Goal: Information Seeking & Learning: Find specific fact

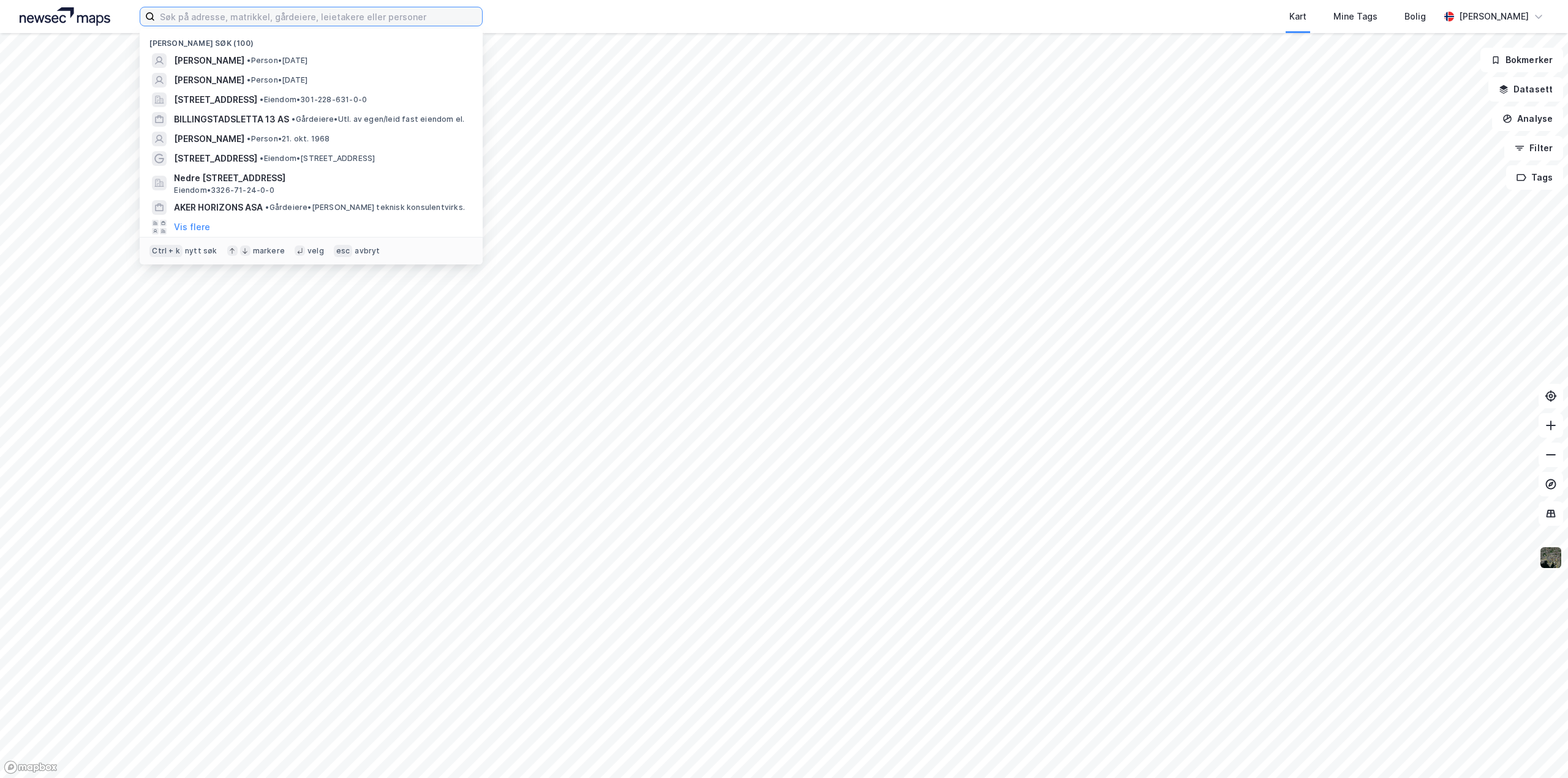
click at [235, 19] on input at bounding box center [318, 16] width 327 height 18
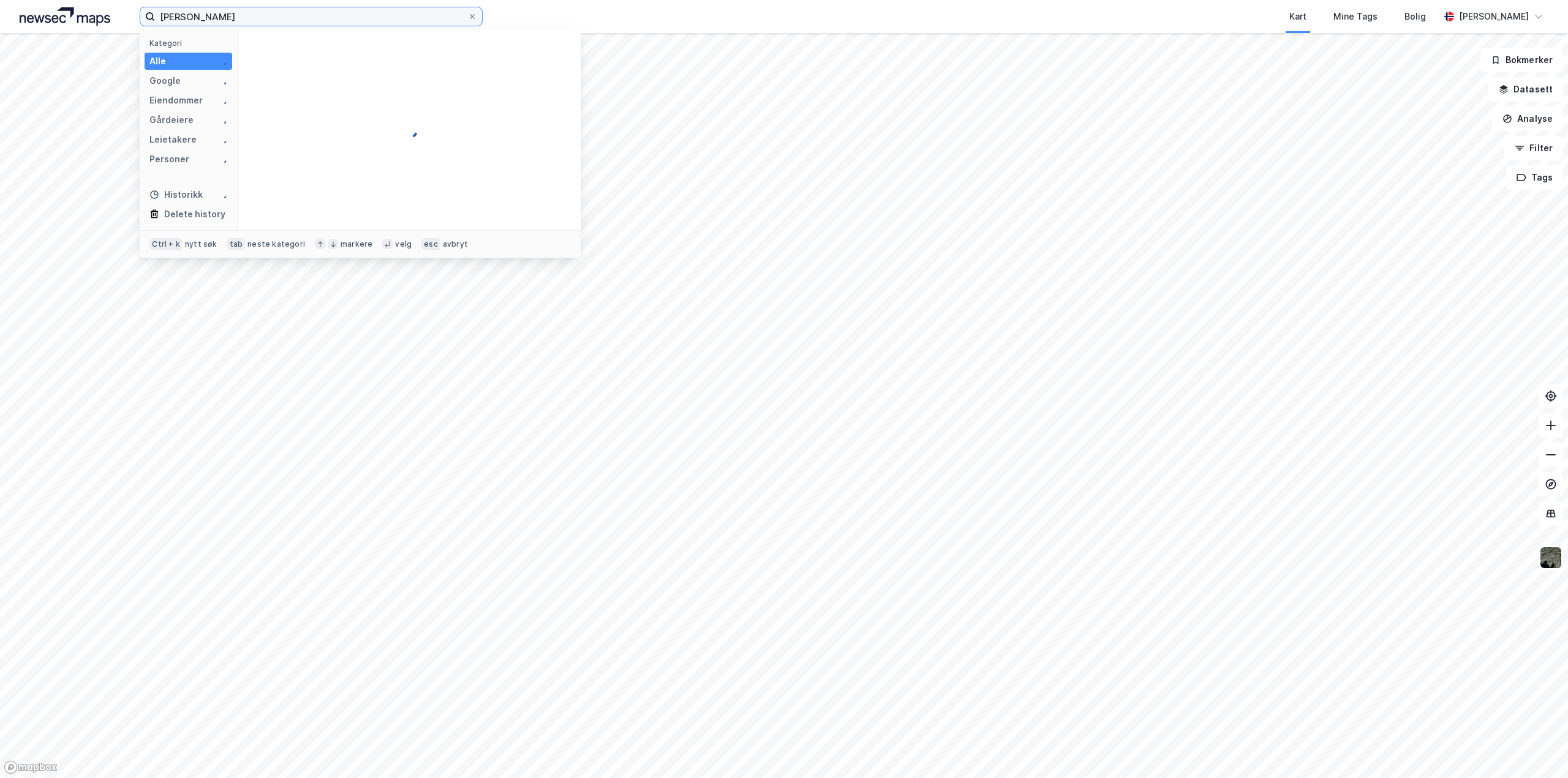
type input "[PERSON_NAME]"
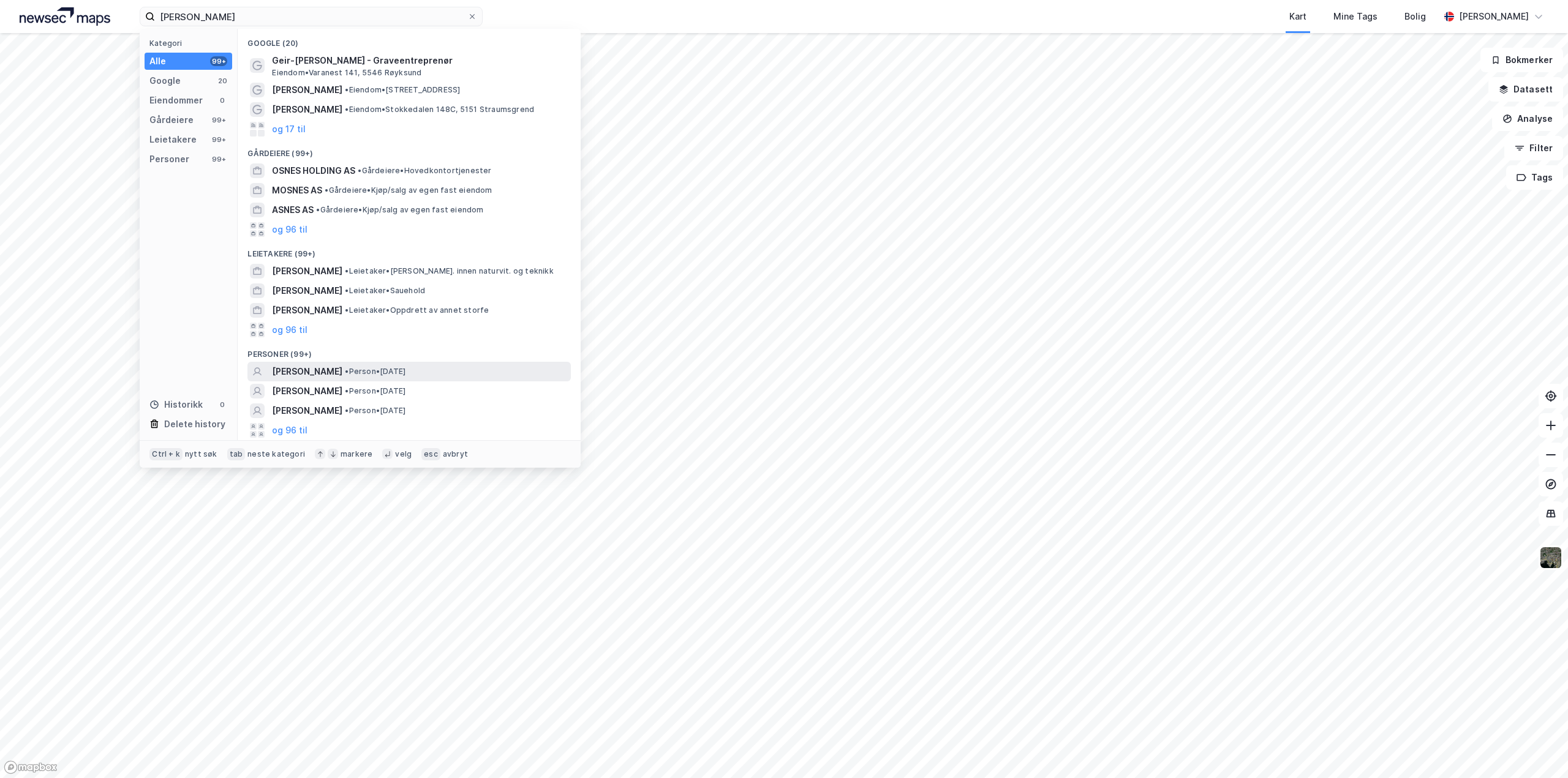
click at [296, 365] on span "[PERSON_NAME]" at bounding box center [307, 371] width 71 height 14
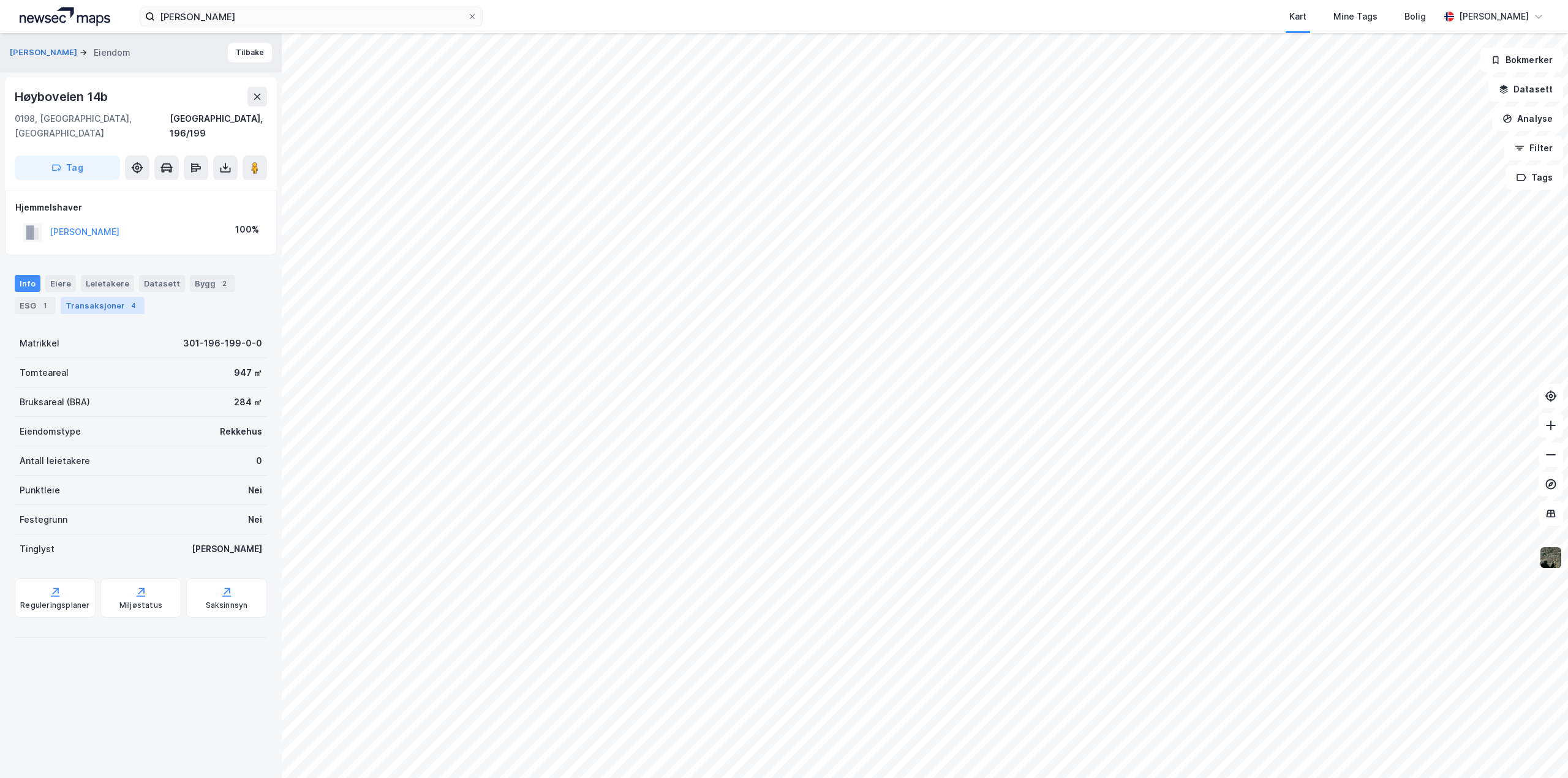
click at [103, 297] on div "Transaksjoner 4" at bounding box center [103, 305] width 84 height 17
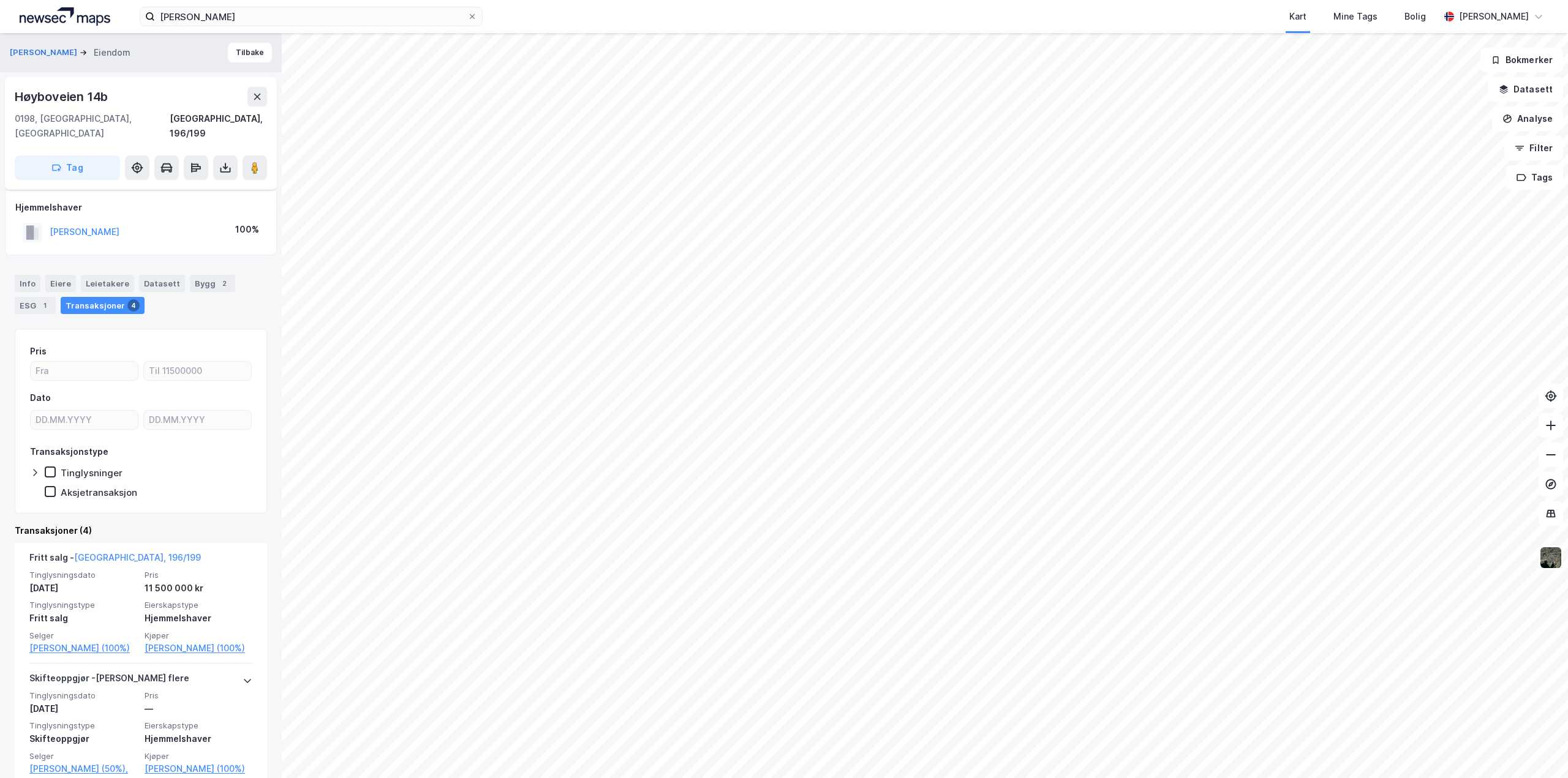
scroll to position [184, 0]
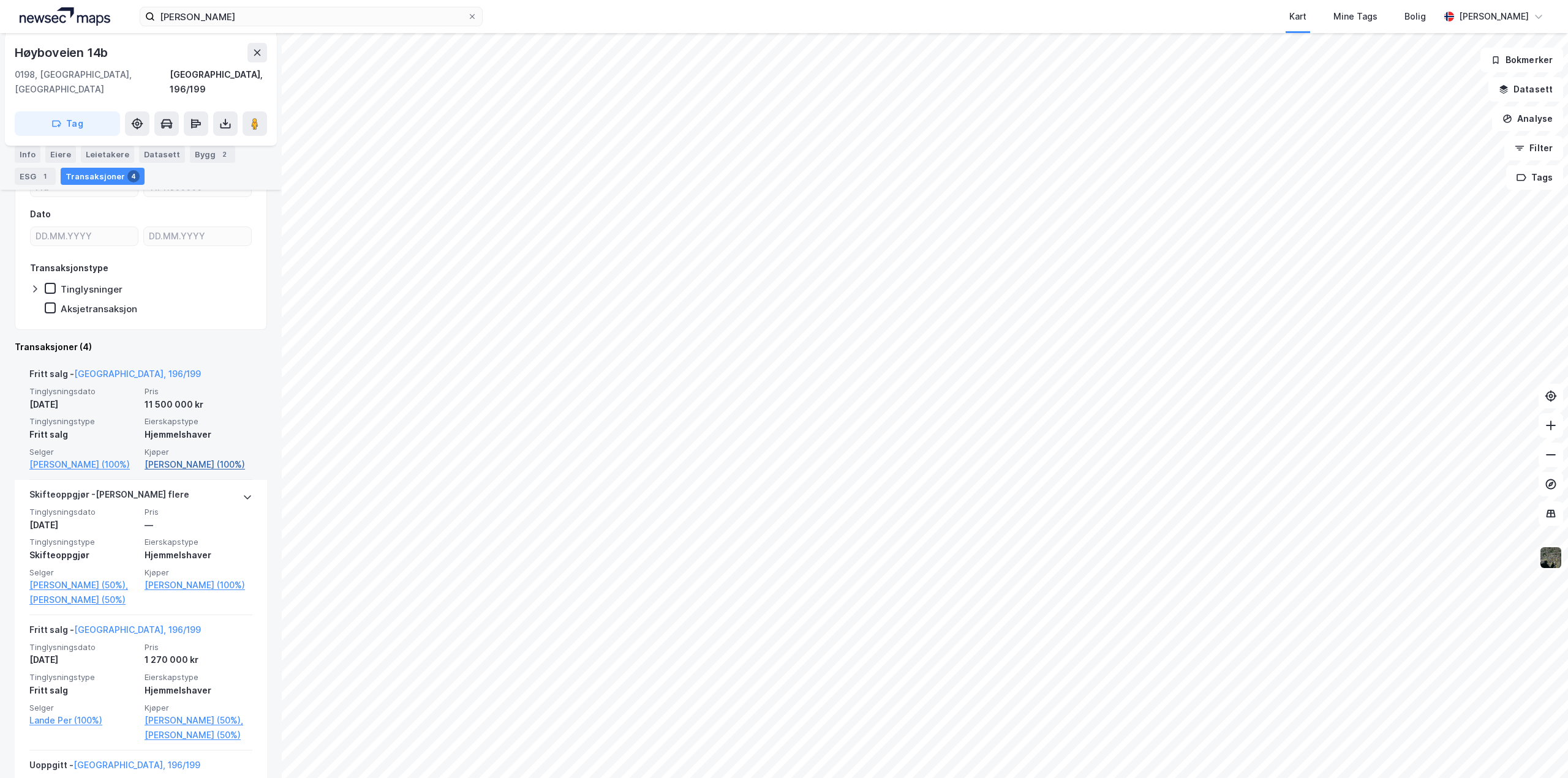
click at [162, 457] on link "[PERSON_NAME] (100%)" at bounding box center [198, 464] width 107 height 14
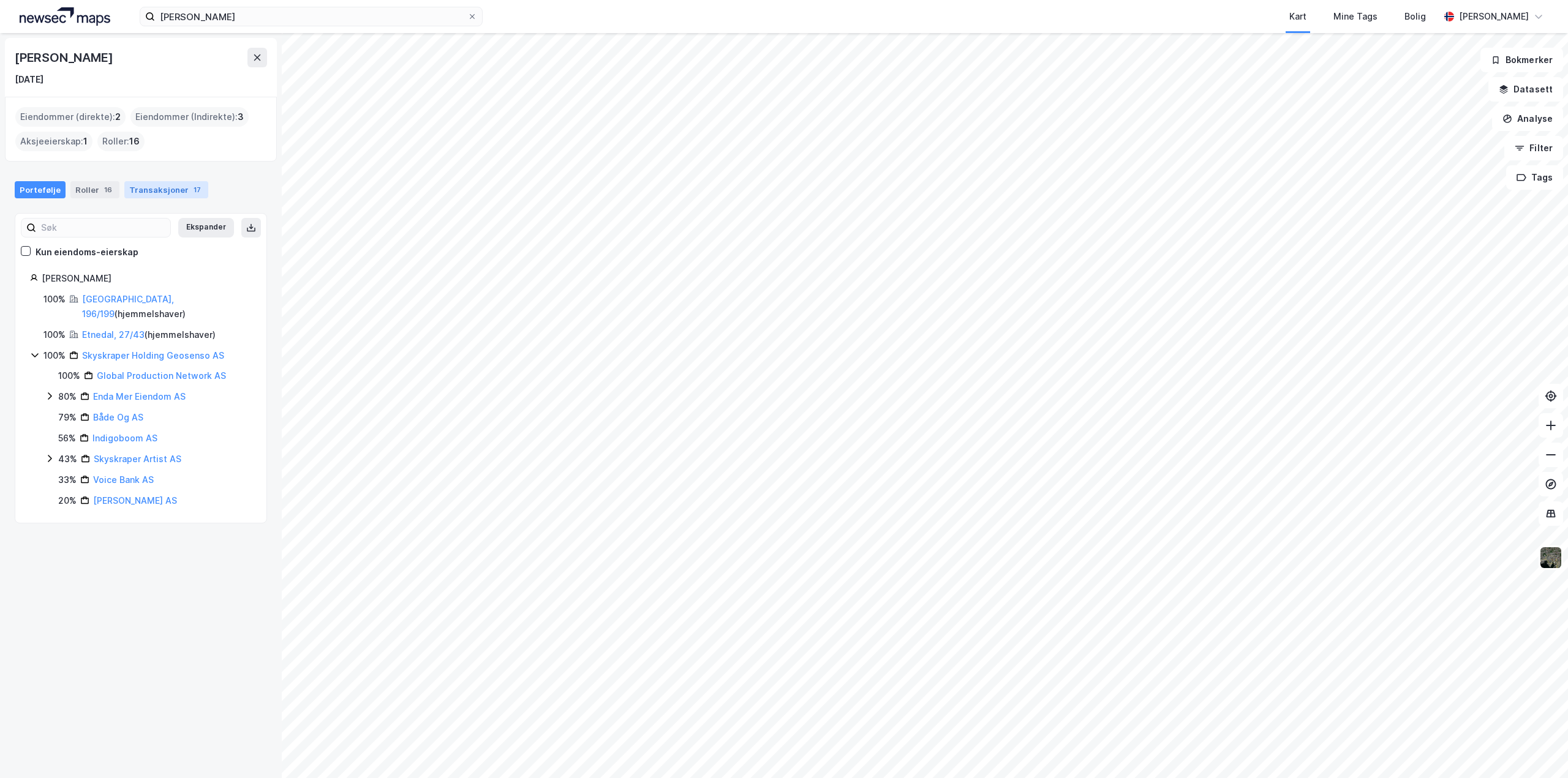
click at [152, 191] on div "Transaksjoner 17" at bounding box center [166, 189] width 84 height 17
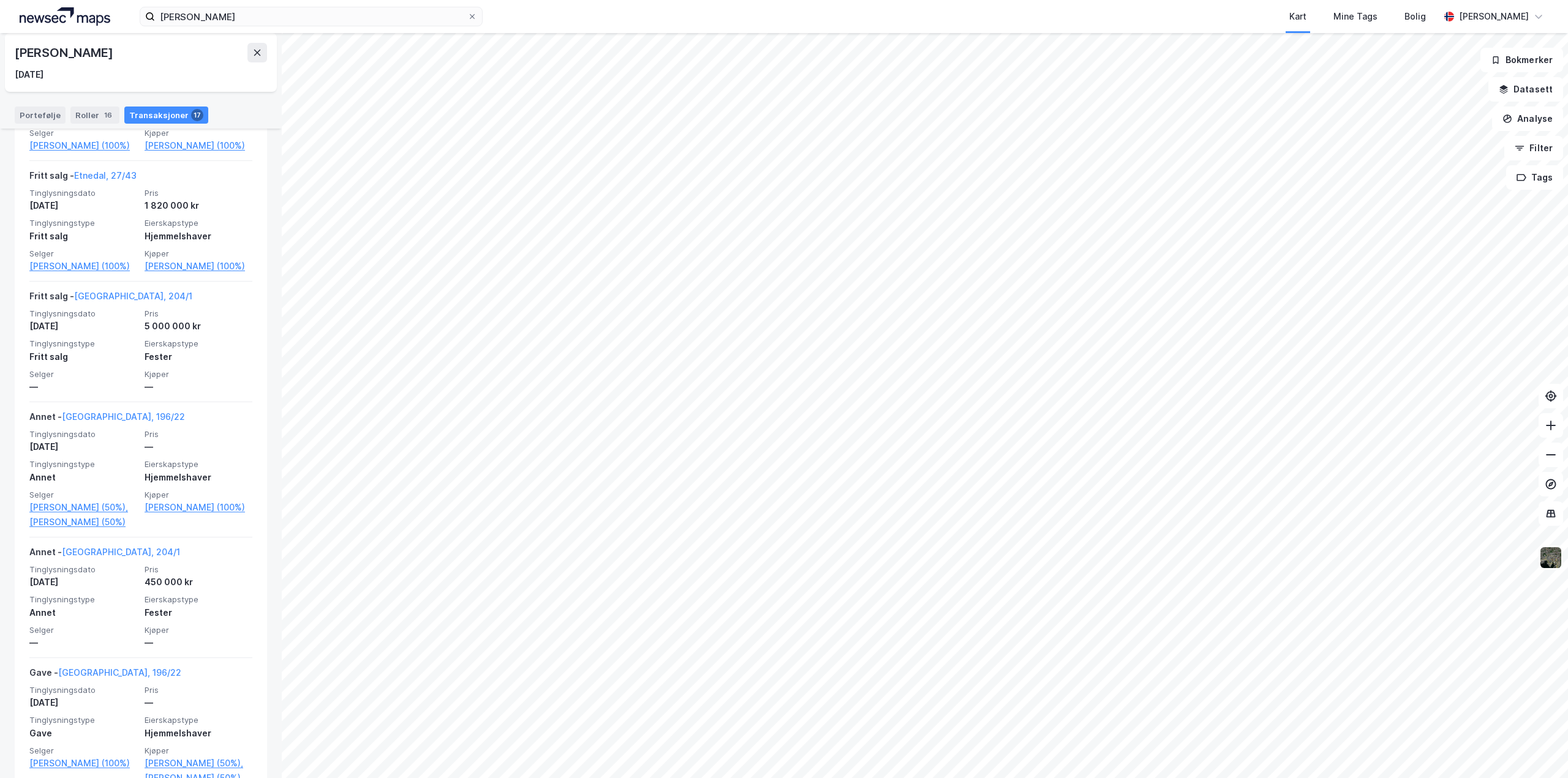
scroll to position [918, 0]
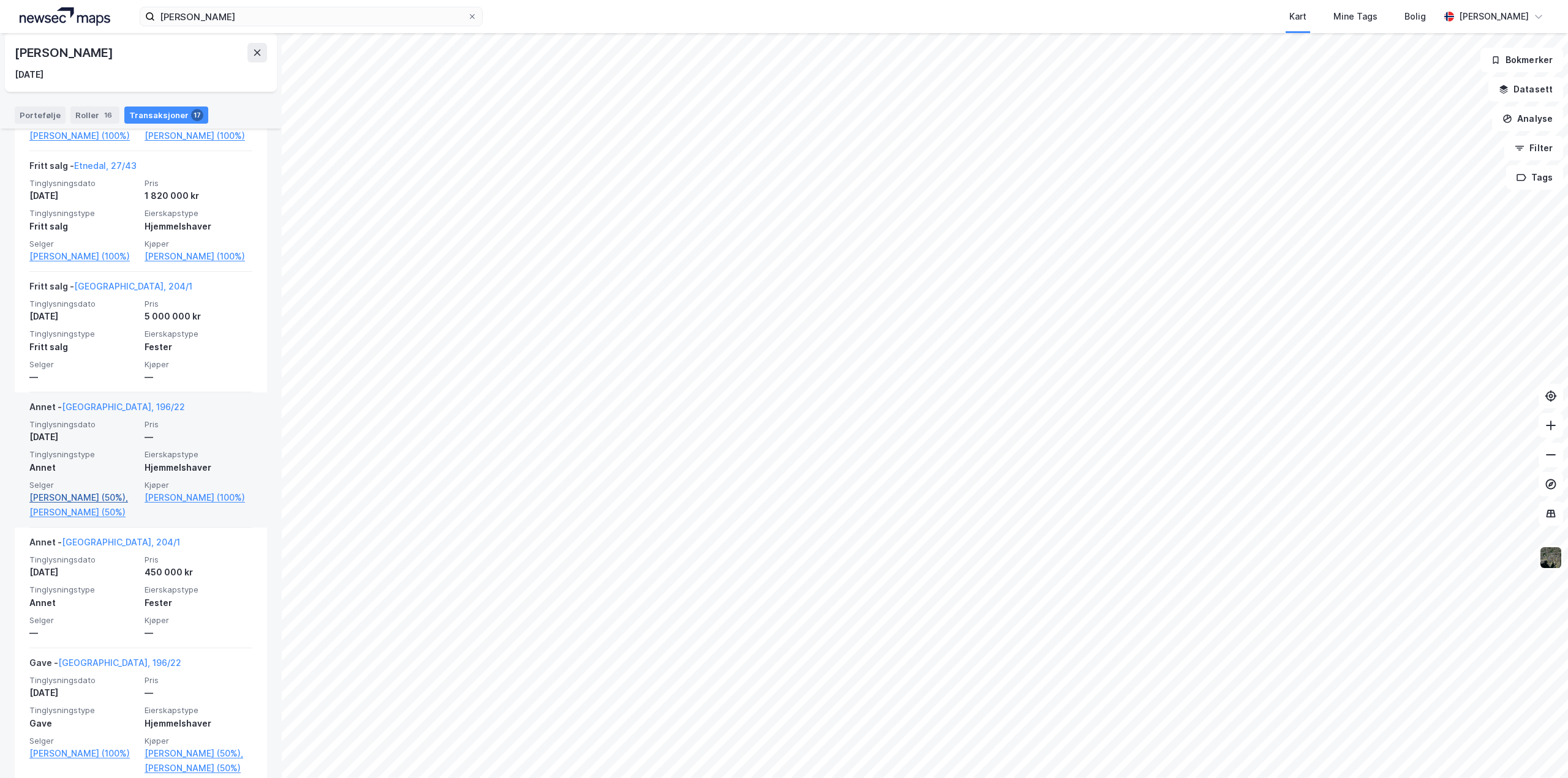
click at [67, 505] on link "[PERSON_NAME] (50%)," at bounding box center [83, 498] width 107 height 14
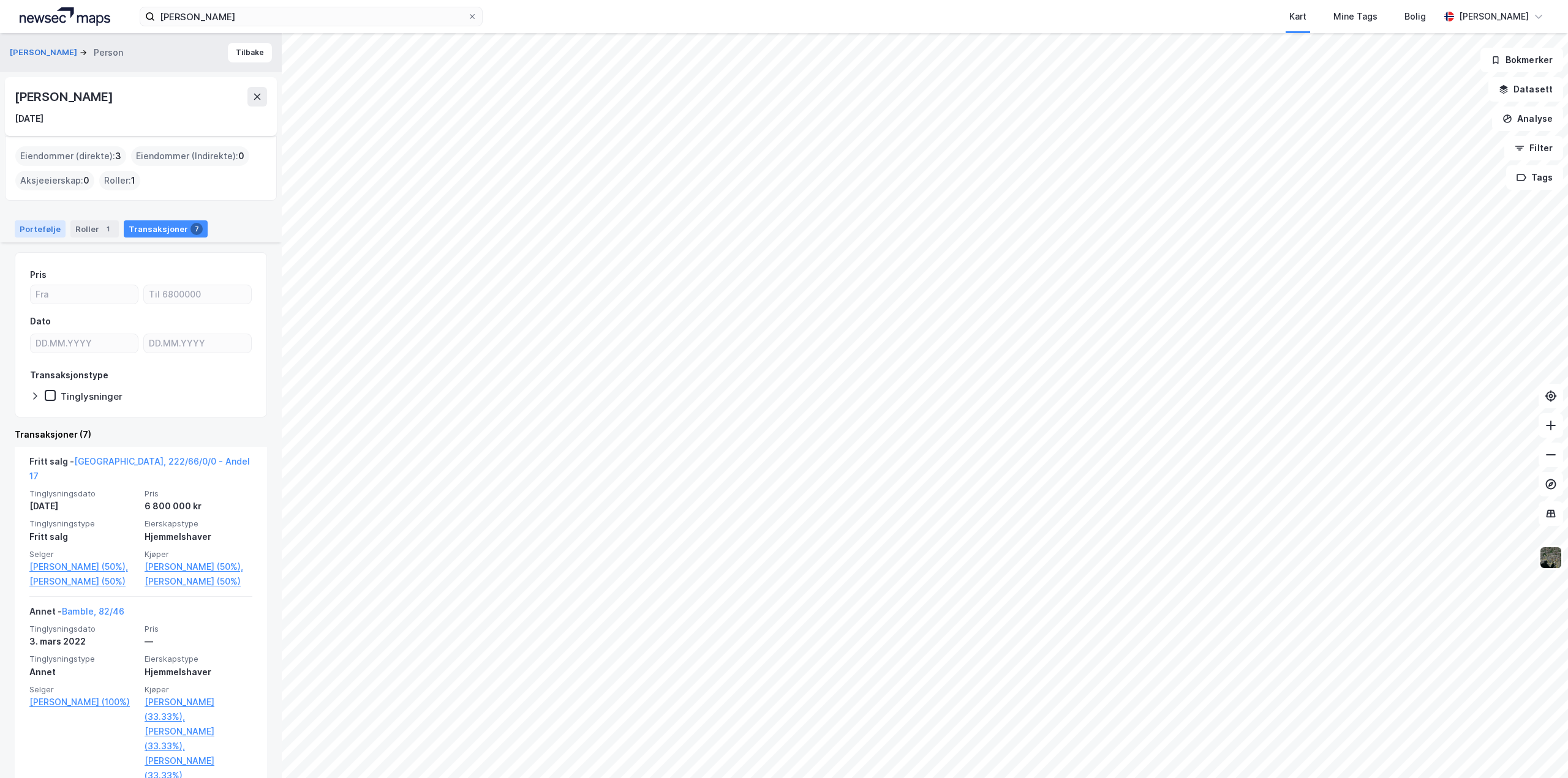
click at [43, 230] on div "Portefølje" at bounding box center [39, 229] width 51 height 17
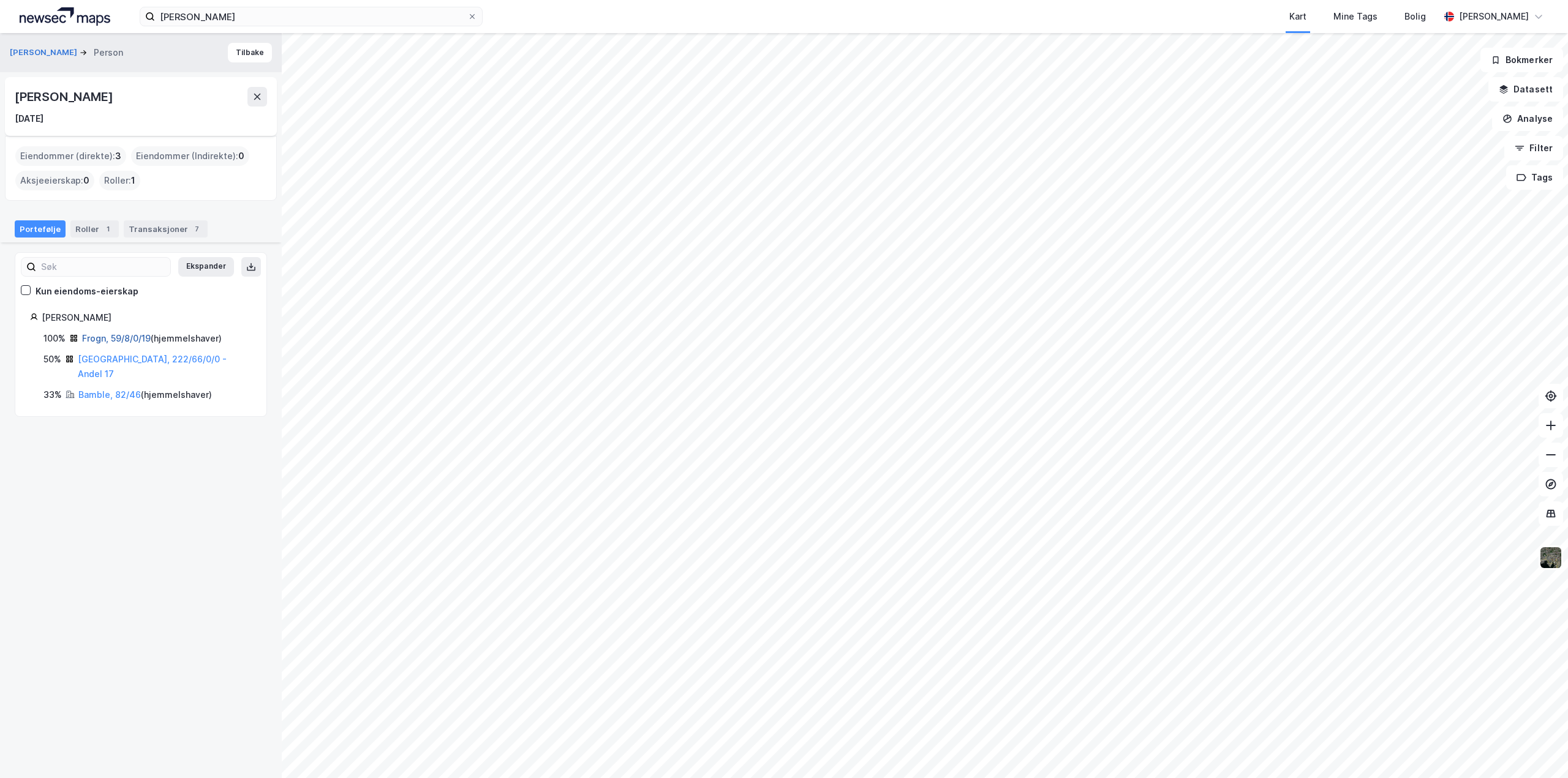
click at [114, 338] on link "Frogn, 59/8/0/19" at bounding box center [116, 338] width 69 height 10
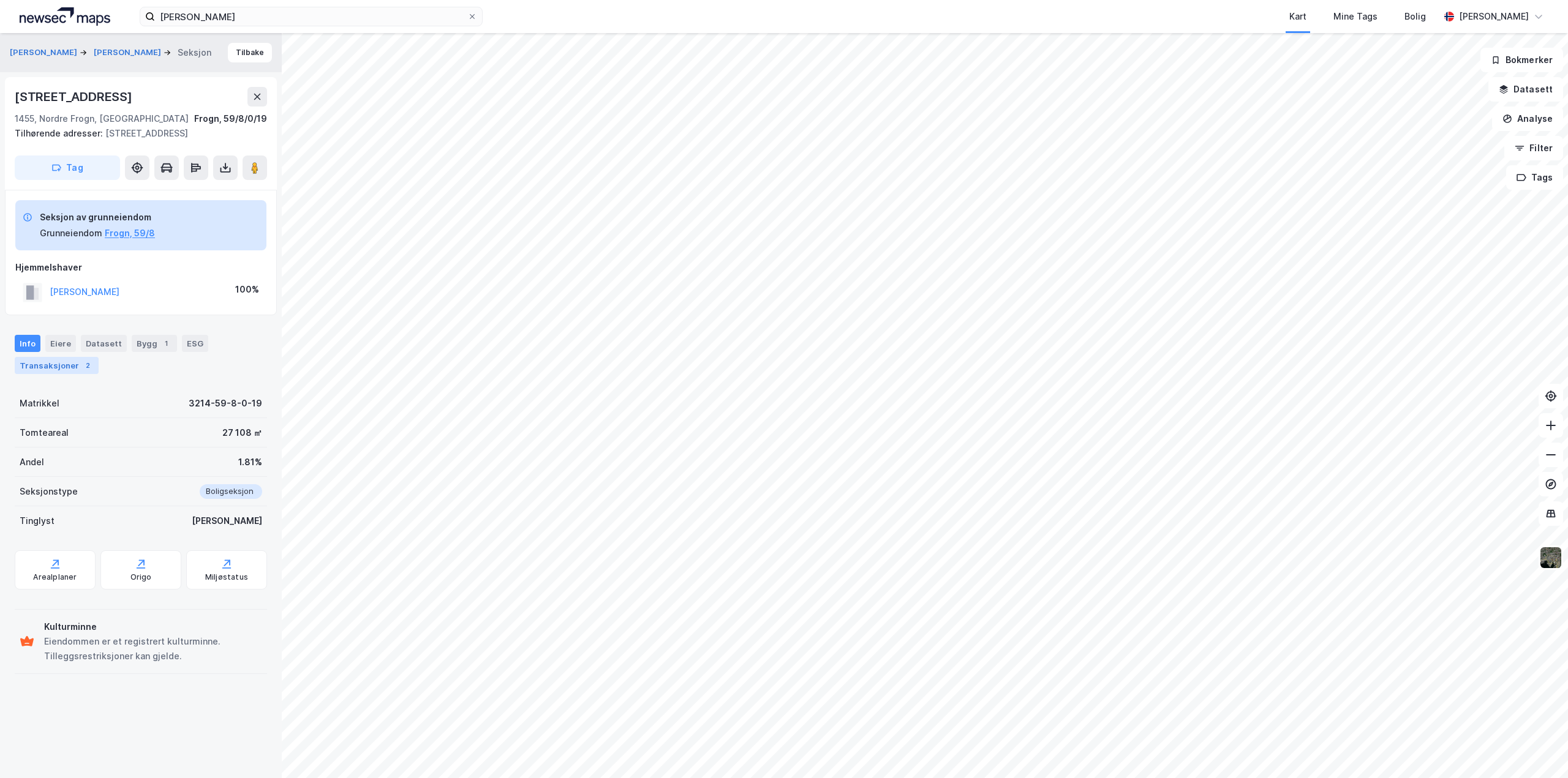
click at [63, 367] on div "Transaksjoner 2" at bounding box center [56, 365] width 84 height 17
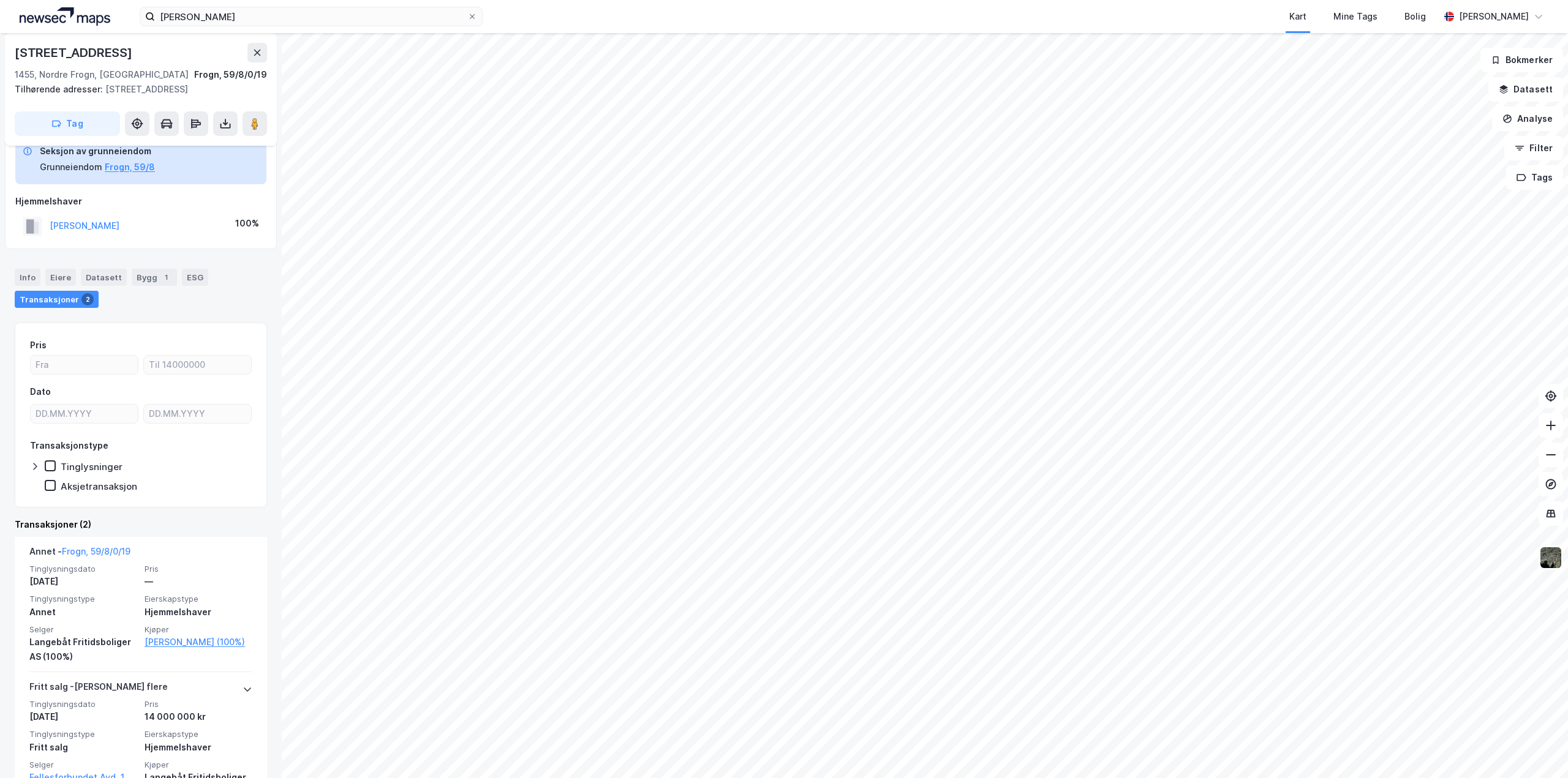
scroll to position [48, 0]
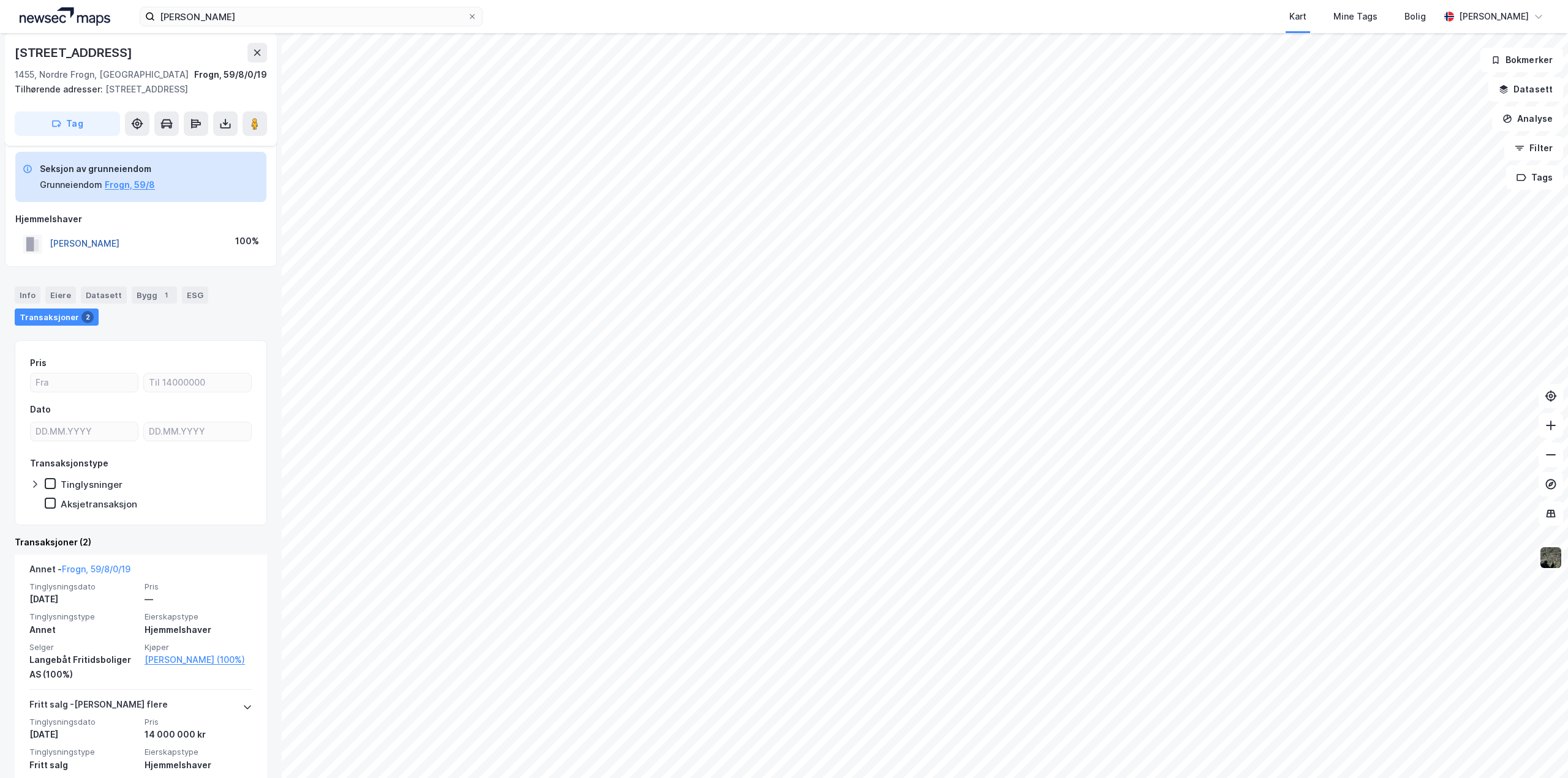
click at [0, 0] on button "[PERSON_NAME]" at bounding box center [0, 0] width 0 height 0
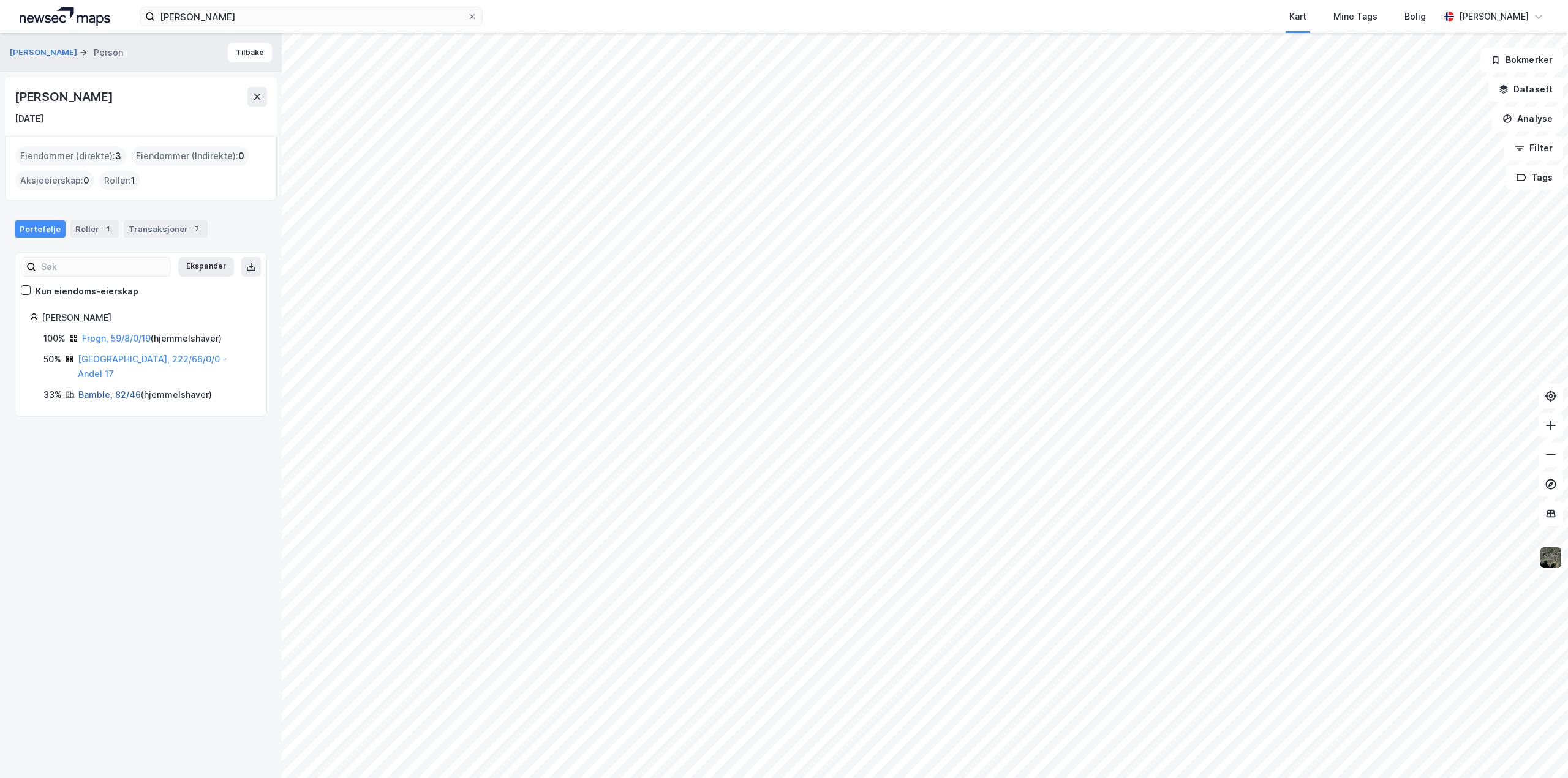
click at [98, 390] on link "Bamble, 82/46" at bounding box center [110, 395] width 63 height 10
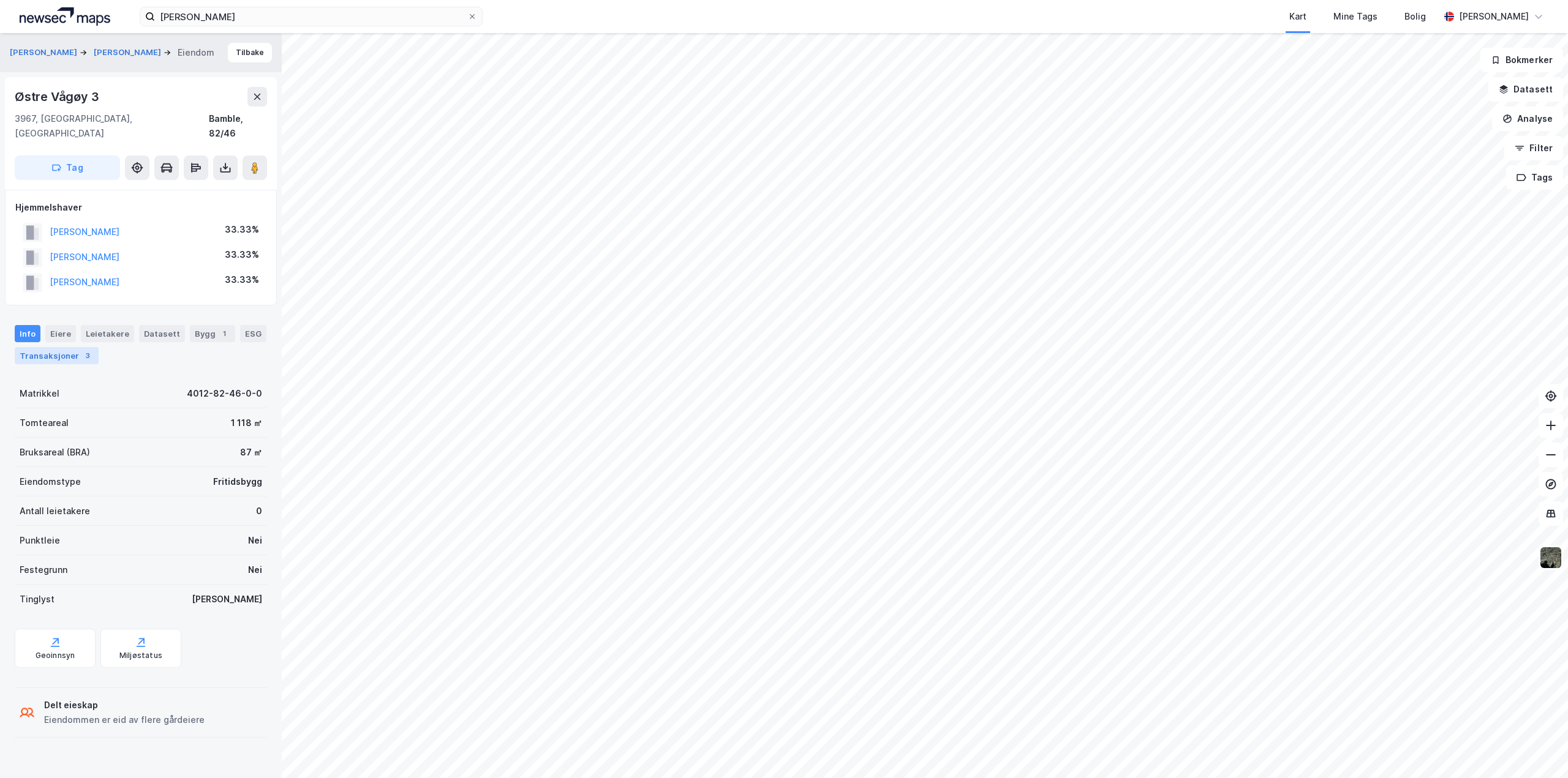
click at [71, 347] on div "Transaksjoner 3" at bounding box center [56, 355] width 84 height 17
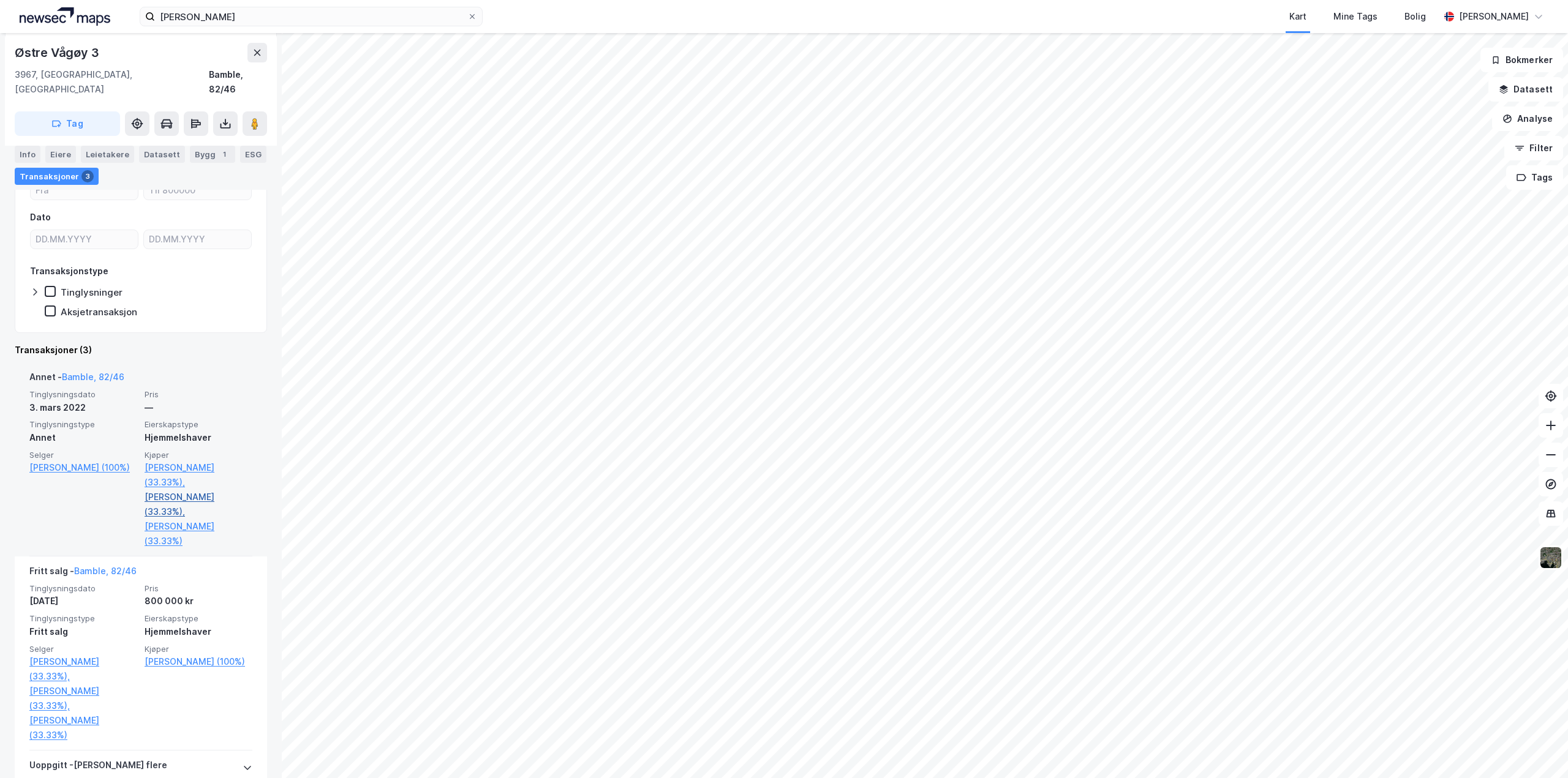
scroll to position [245, 0]
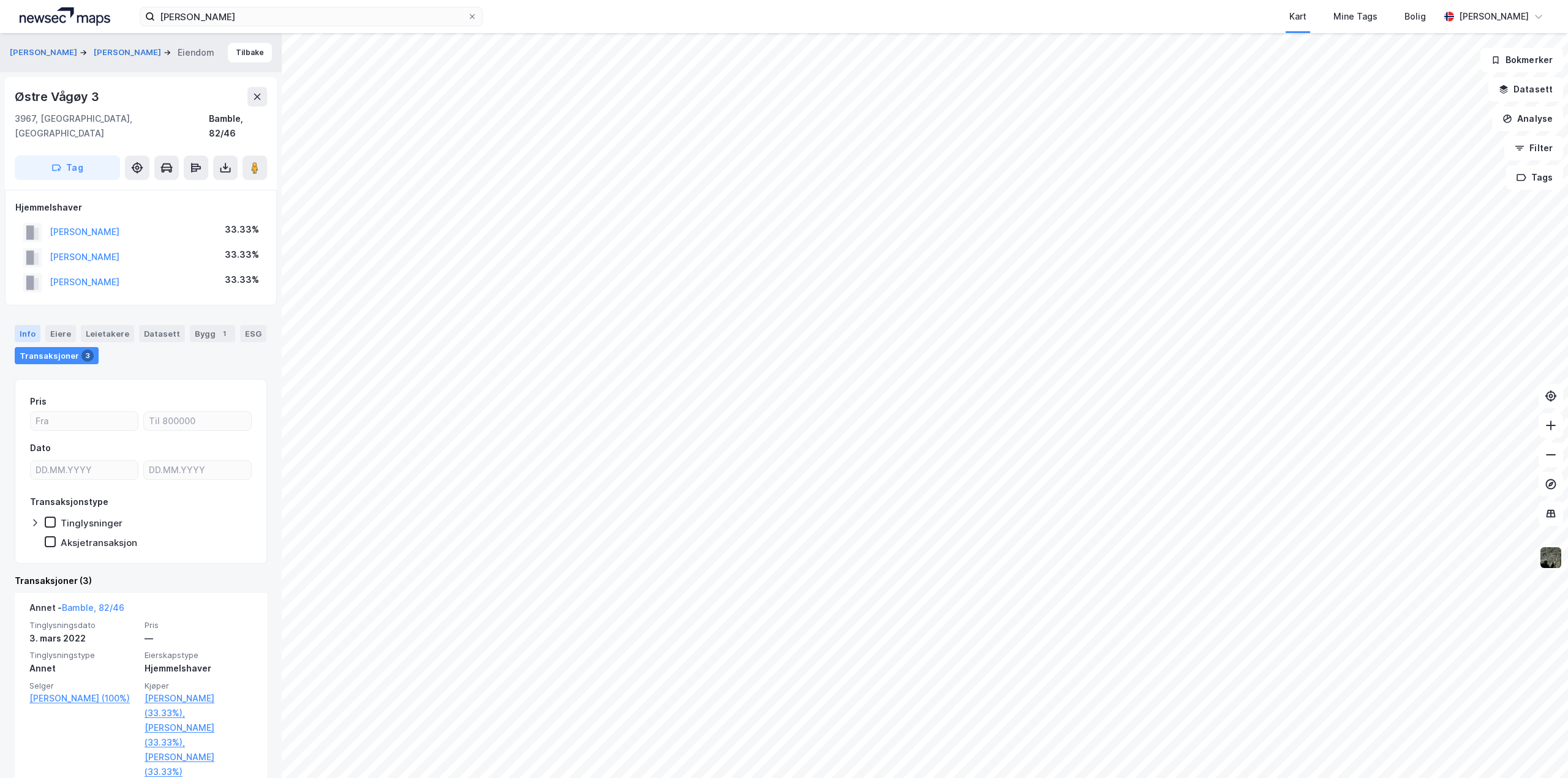
click at [20, 325] on div "Info" at bounding box center [27, 333] width 26 height 17
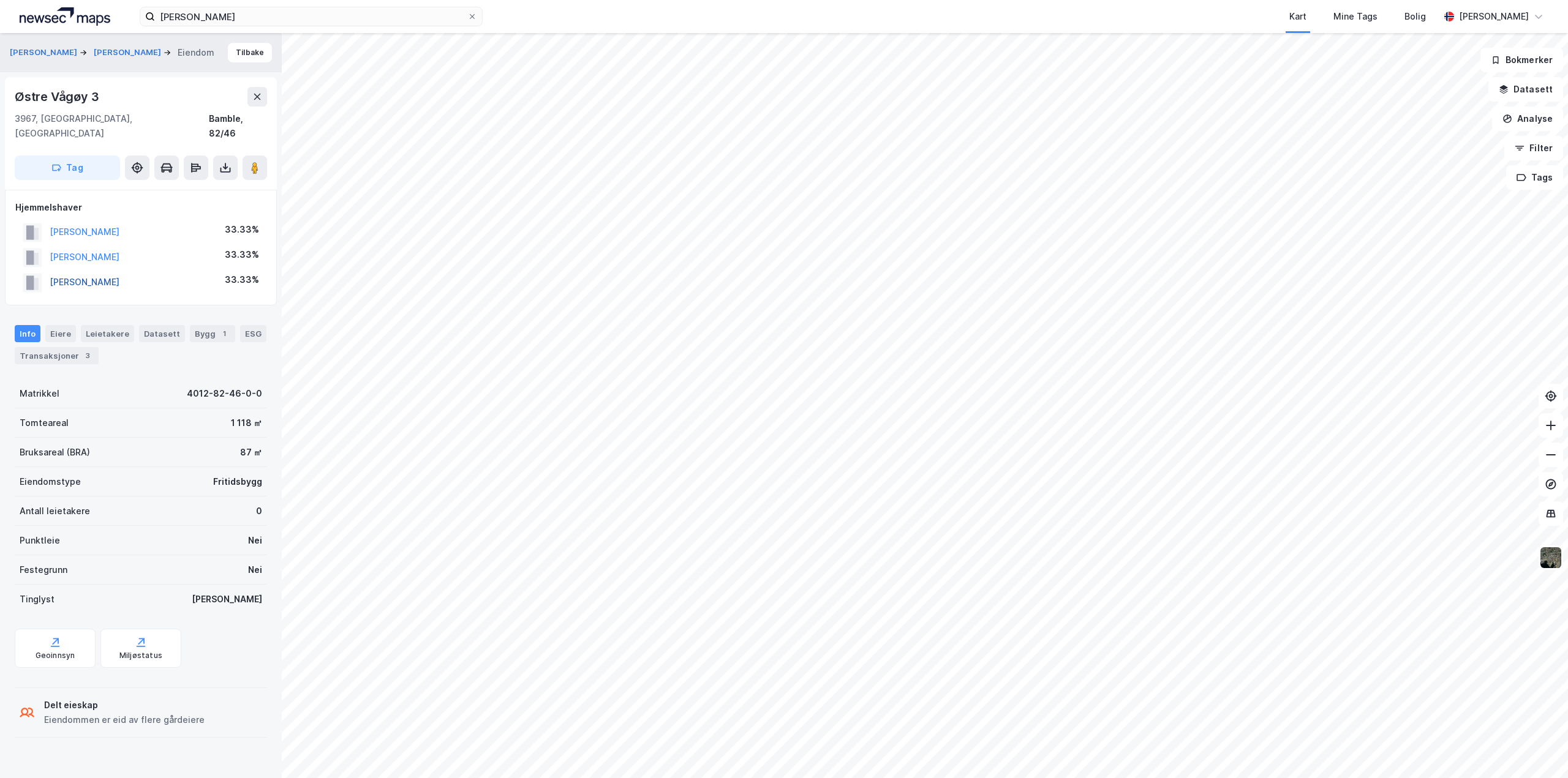
click at [0, 0] on button "[PERSON_NAME]" at bounding box center [0, 0] width 0 height 0
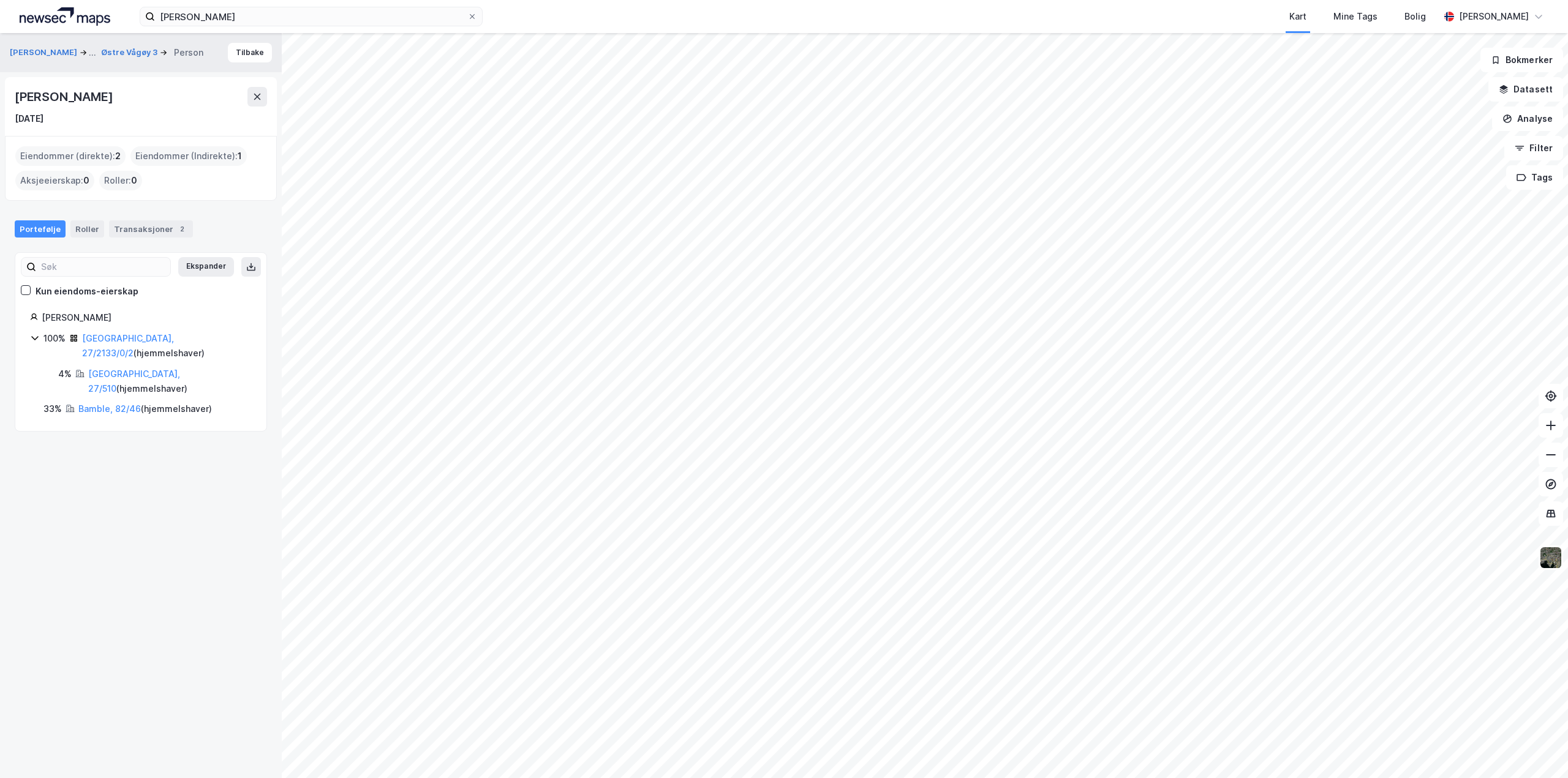
click at [110, 332] on div "[GEOGRAPHIC_DATA], 27/2133/0/2 ( hjemmelshaver )" at bounding box center [166, 346] width 169 height 30
click at [152, 338] on link "[GEOGRAPHIC_DATA], 27/2133/0/2" at bounding box center [128, 345] width 92 height 25
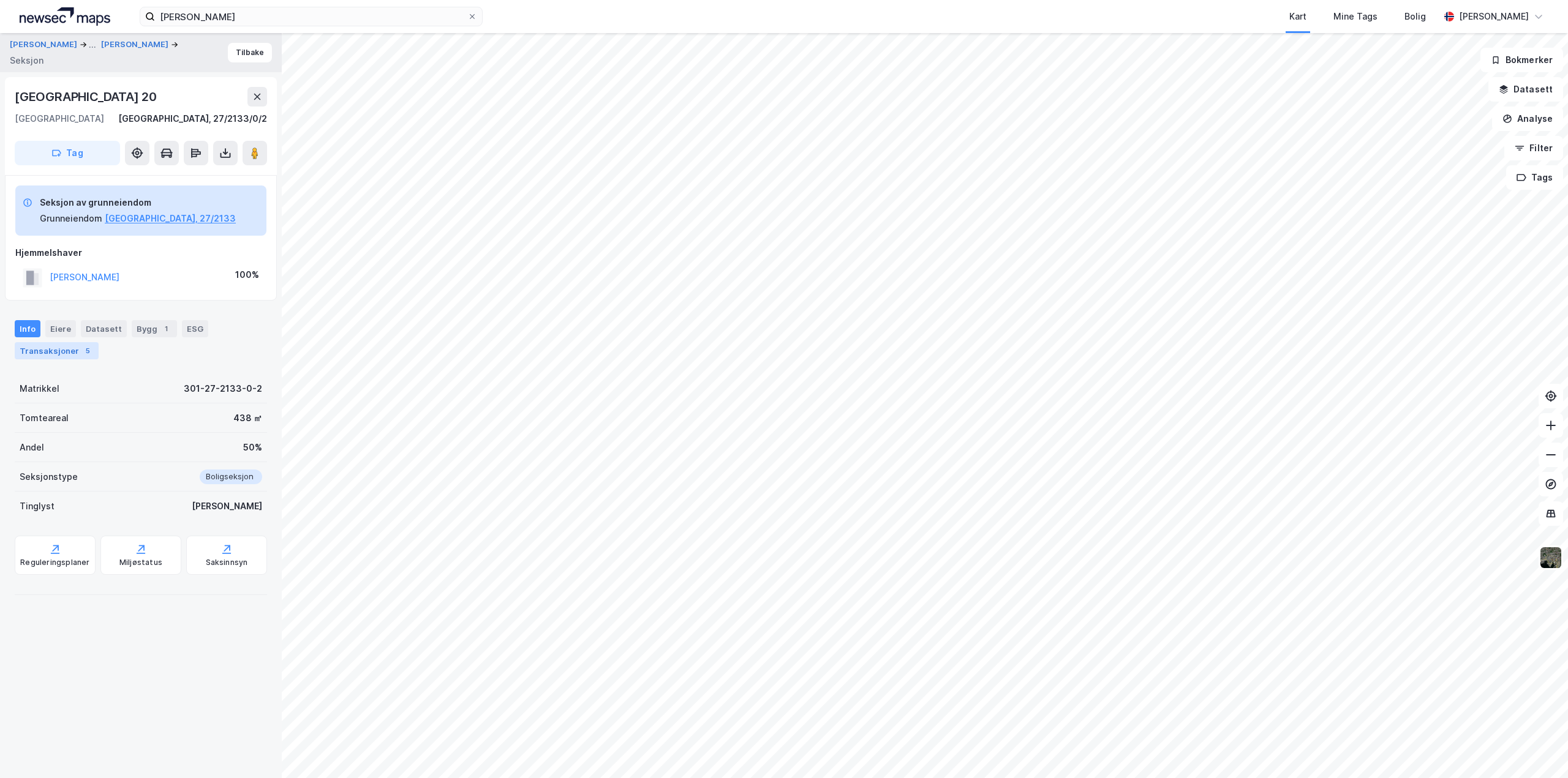
click at [63, 348] on div "Transaksjoner 5" at bounding box center [56, 351] width 84 height 17
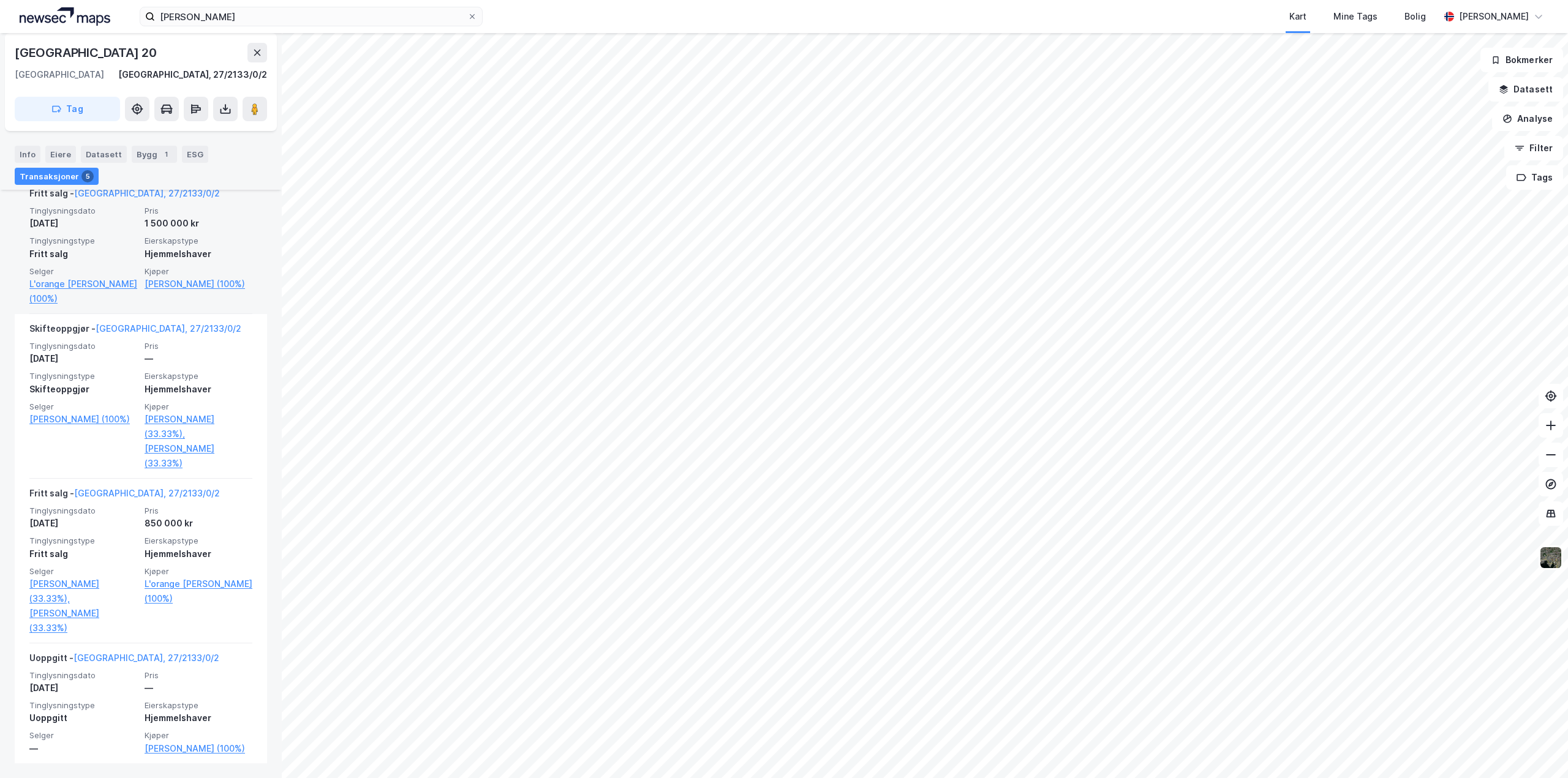
scroll to position [346, 0]
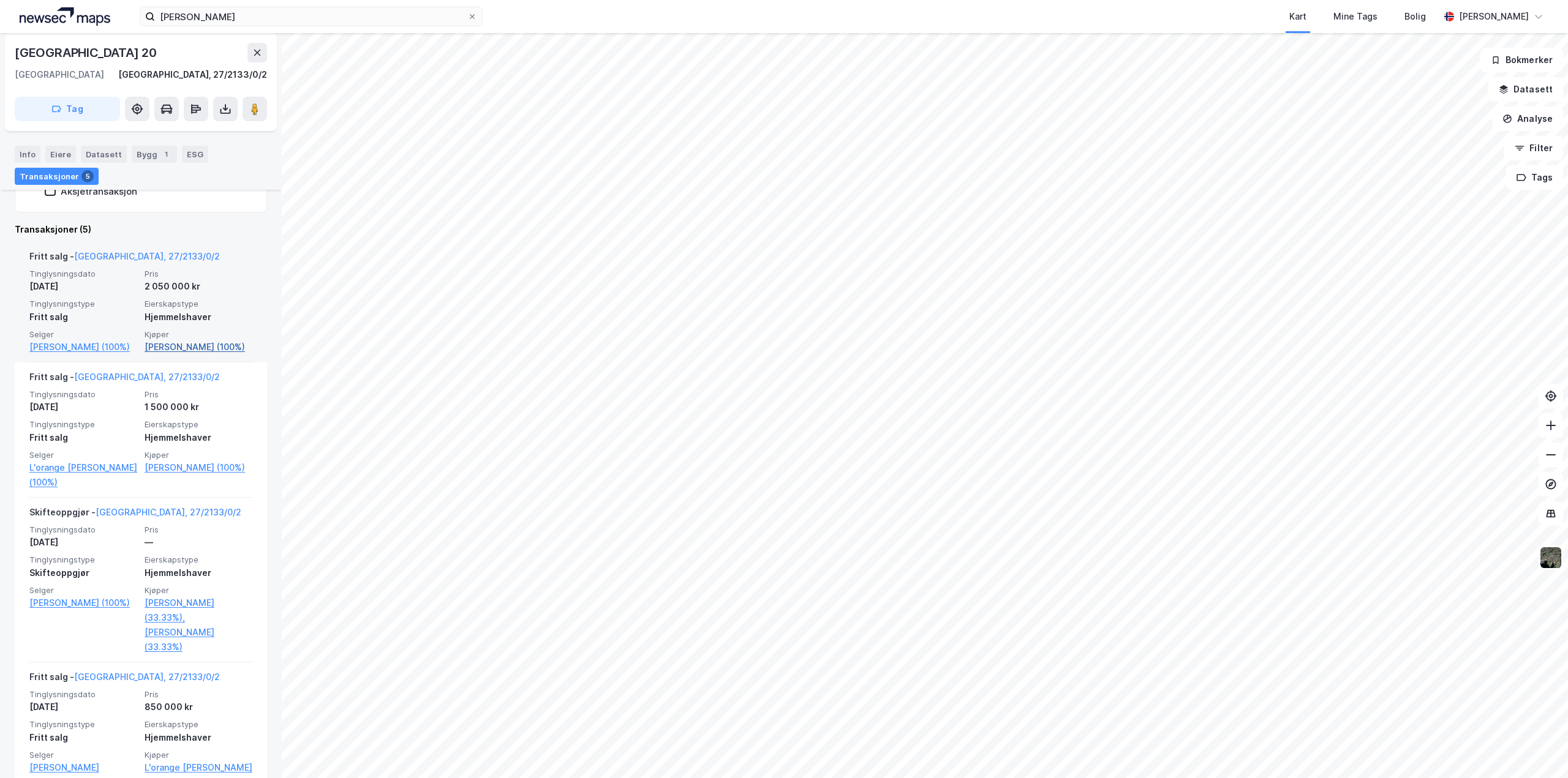
click at [177, 351] on link "[PERSON_NAME] (100%)" at bounding box center [198, 347] width 107 height 14
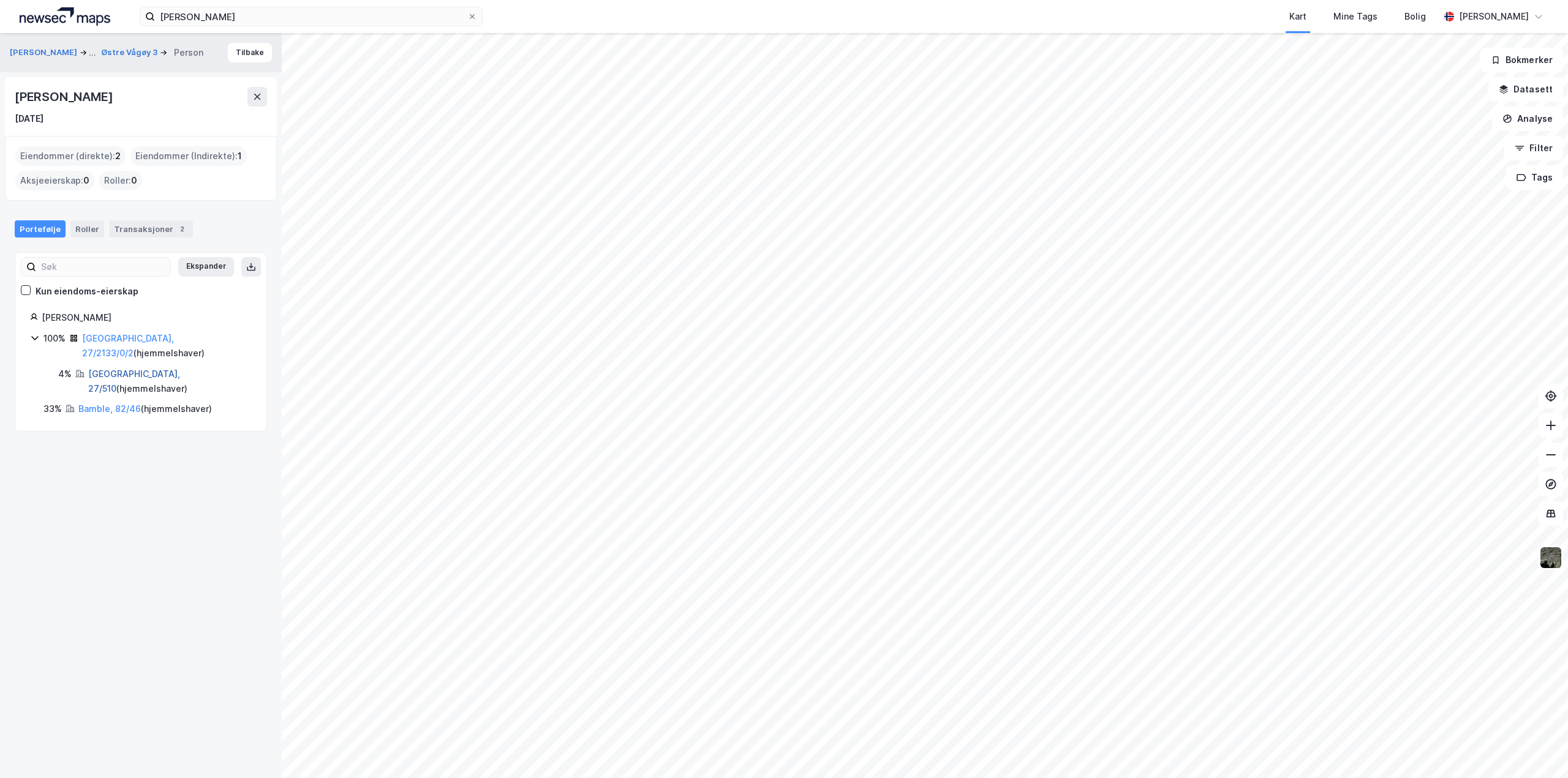
click at [112, 369] on link "[GEOGRAPHIC_DATA], 27/510" at bounding box center [134, 381] width 92 height 25
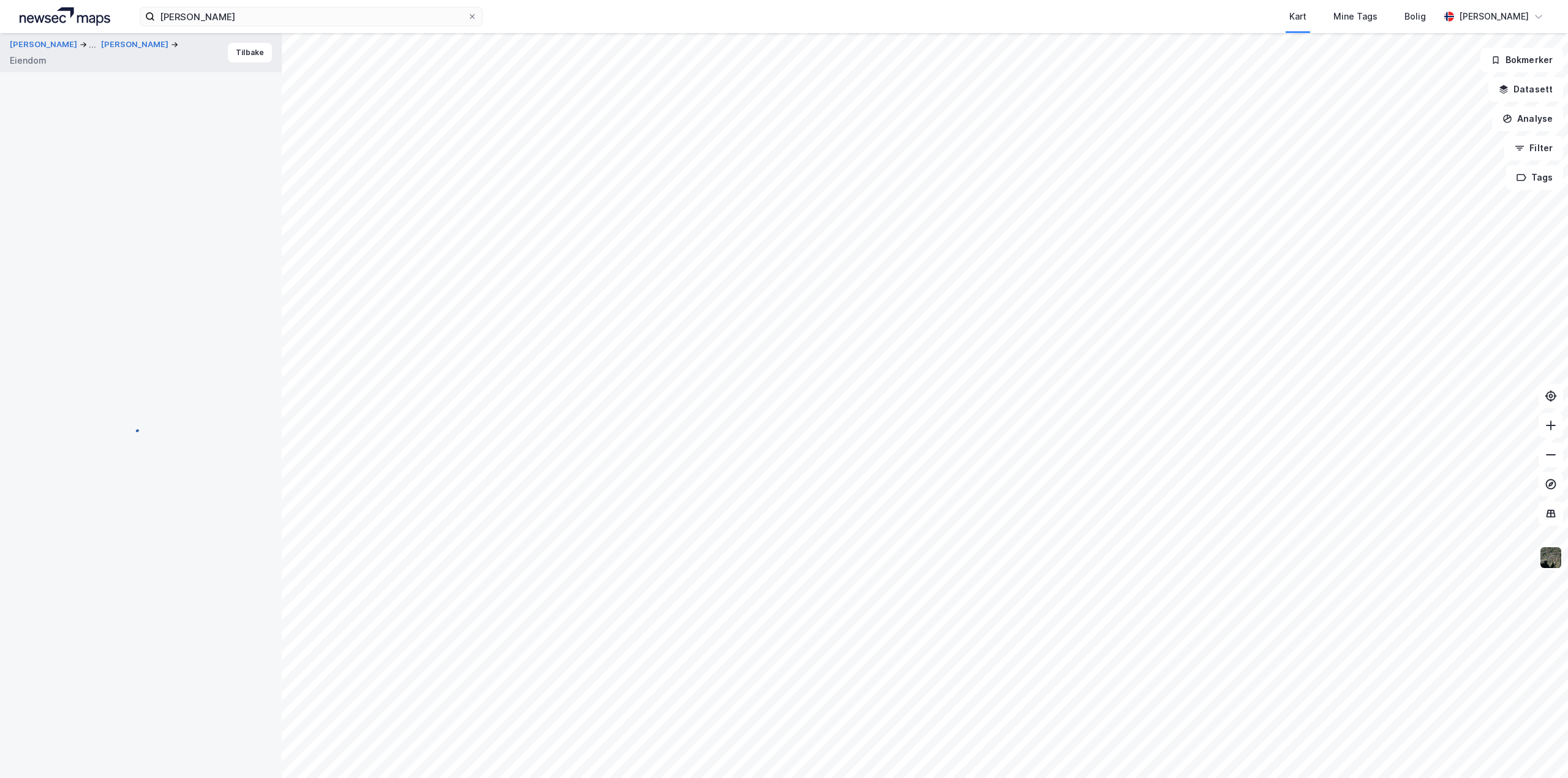
scroll to position [4, 0]
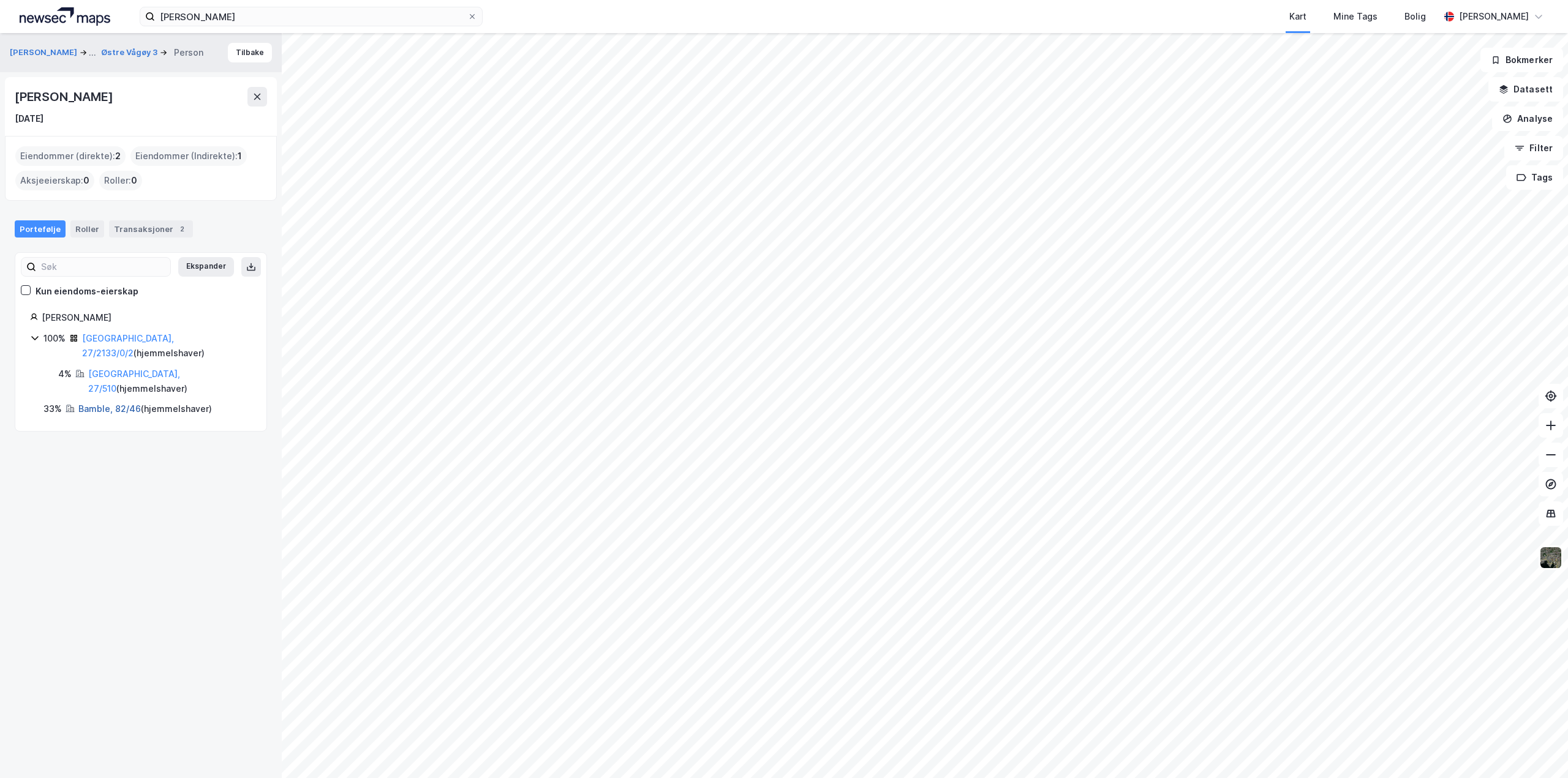
click at [97, 403] on link "Bamble, 82/46" at bounding box center [110, 408] width 63 height 10
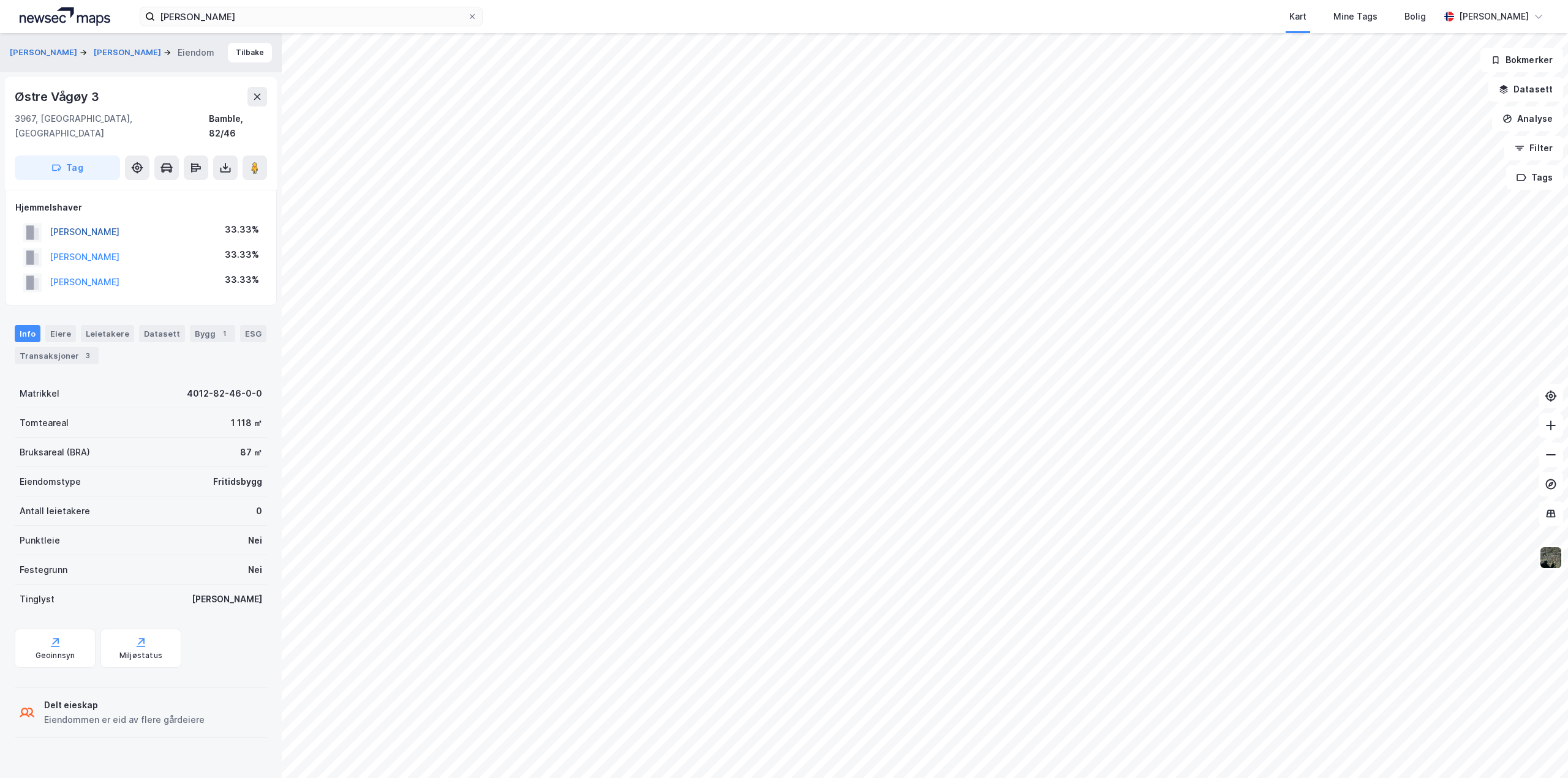
click at [0, 0] on button "[PERSON_NAME]" at bounding box center [0, 0] width 0 height 0
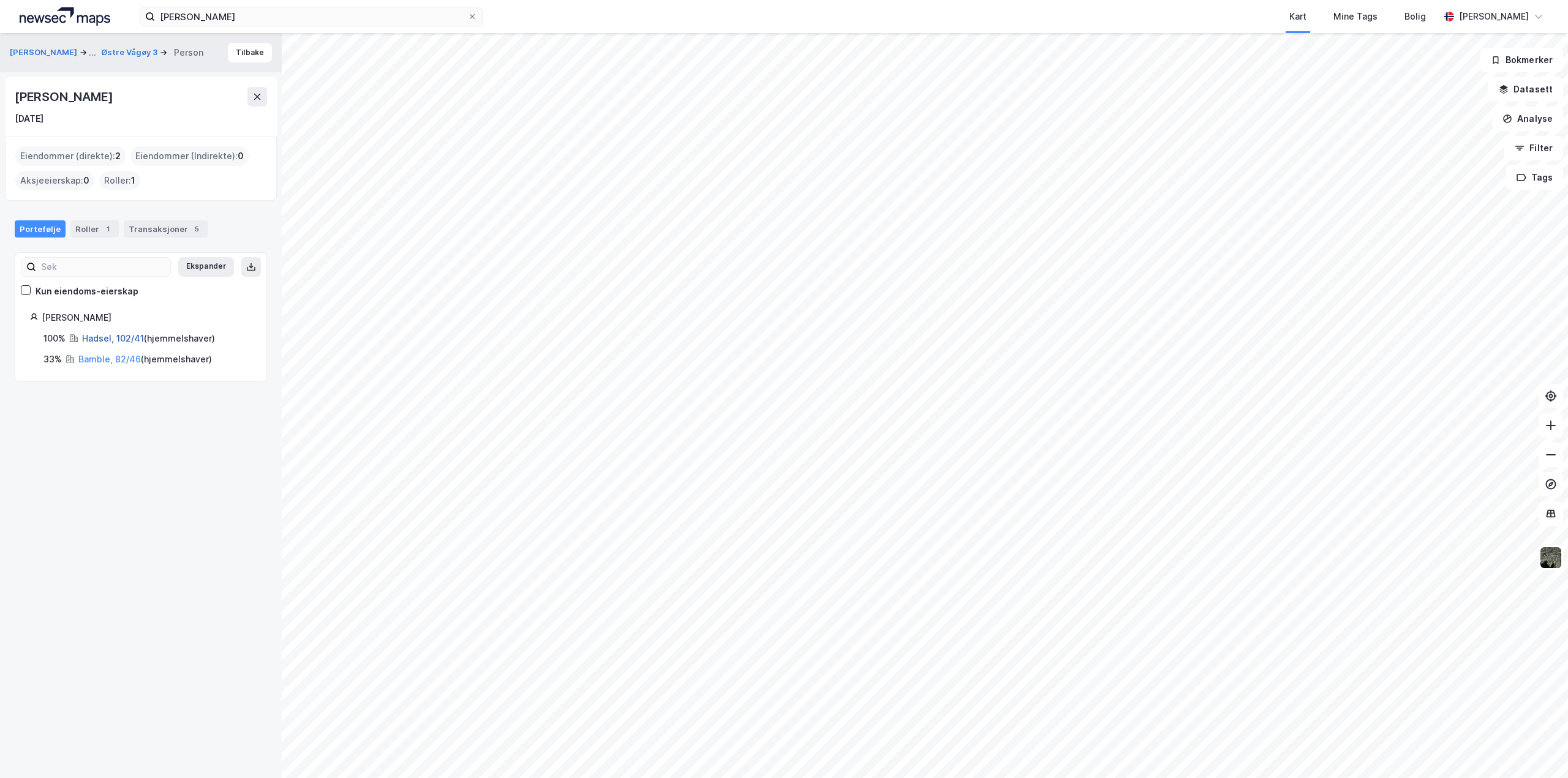
click at [109, 341] on link "Hadsel, 102/41" at bounding box center [112, 338] width 62 height 10
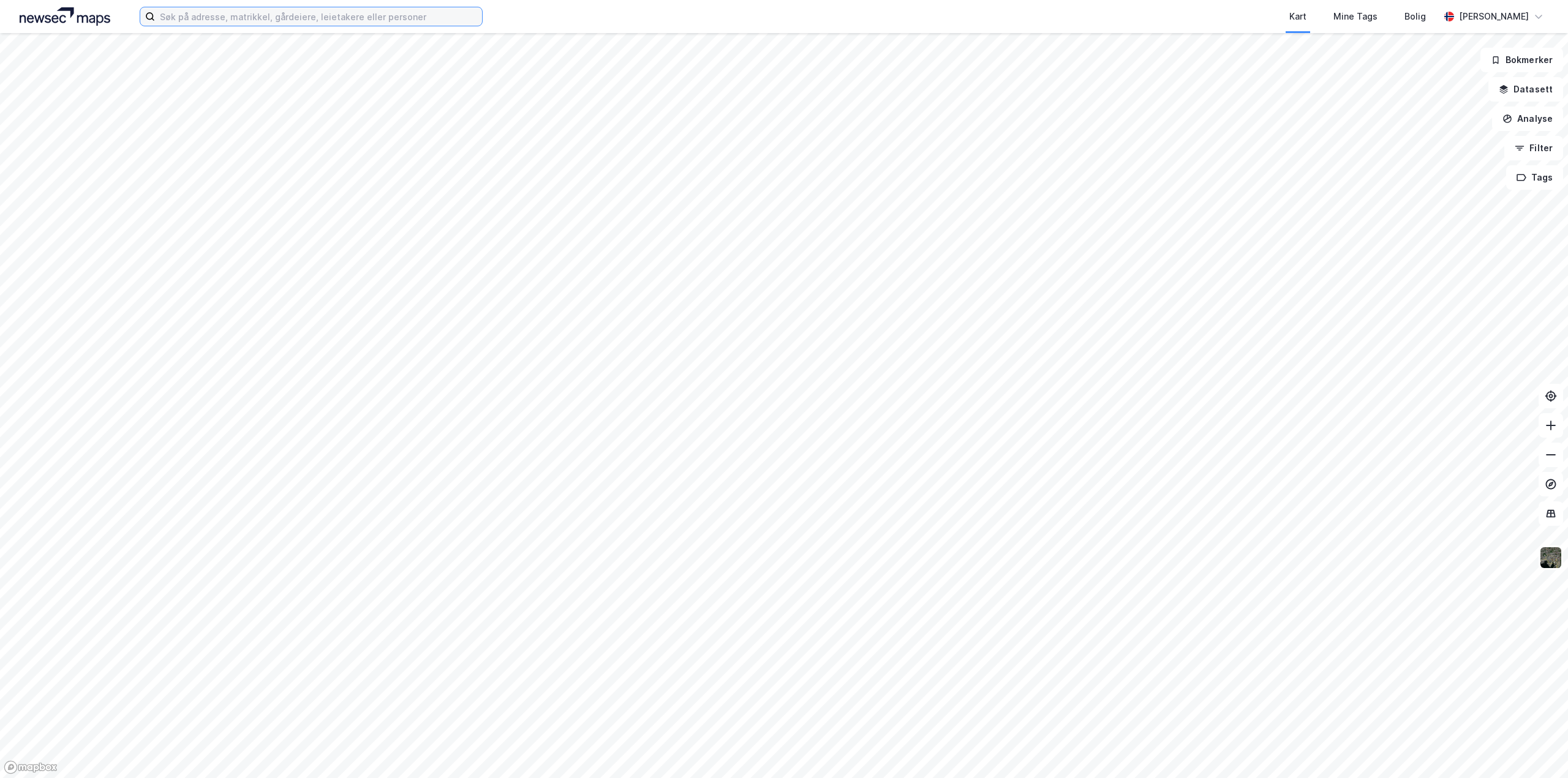
click at [281, 14] on input at bounding box center [318, 16] width 327 height 18
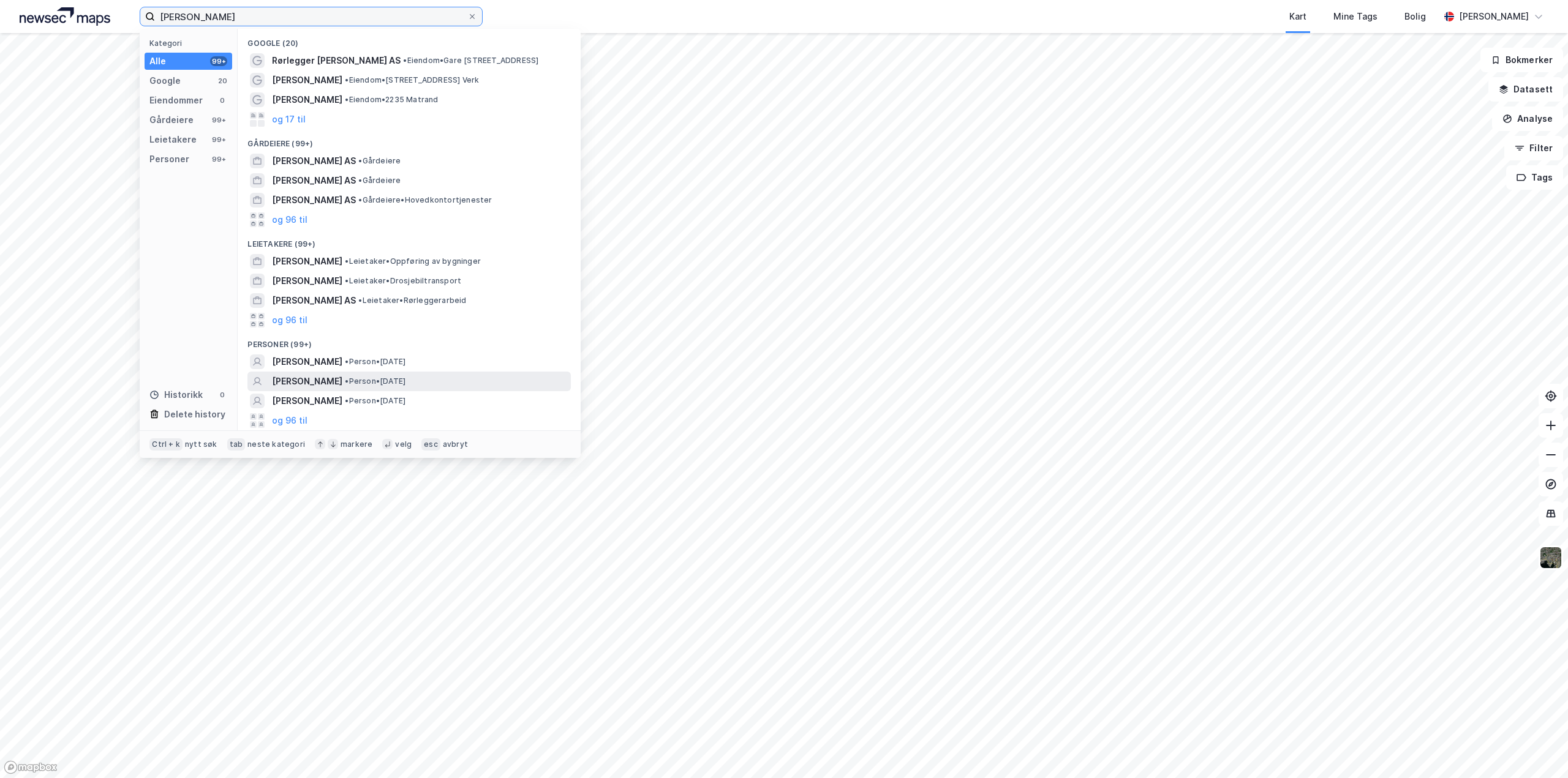
type input "roy einar johanesen"
click at [323, 379] on span "ROY EINAR JOHANSEN" at bounding box center [307, 382] width 71 height 14
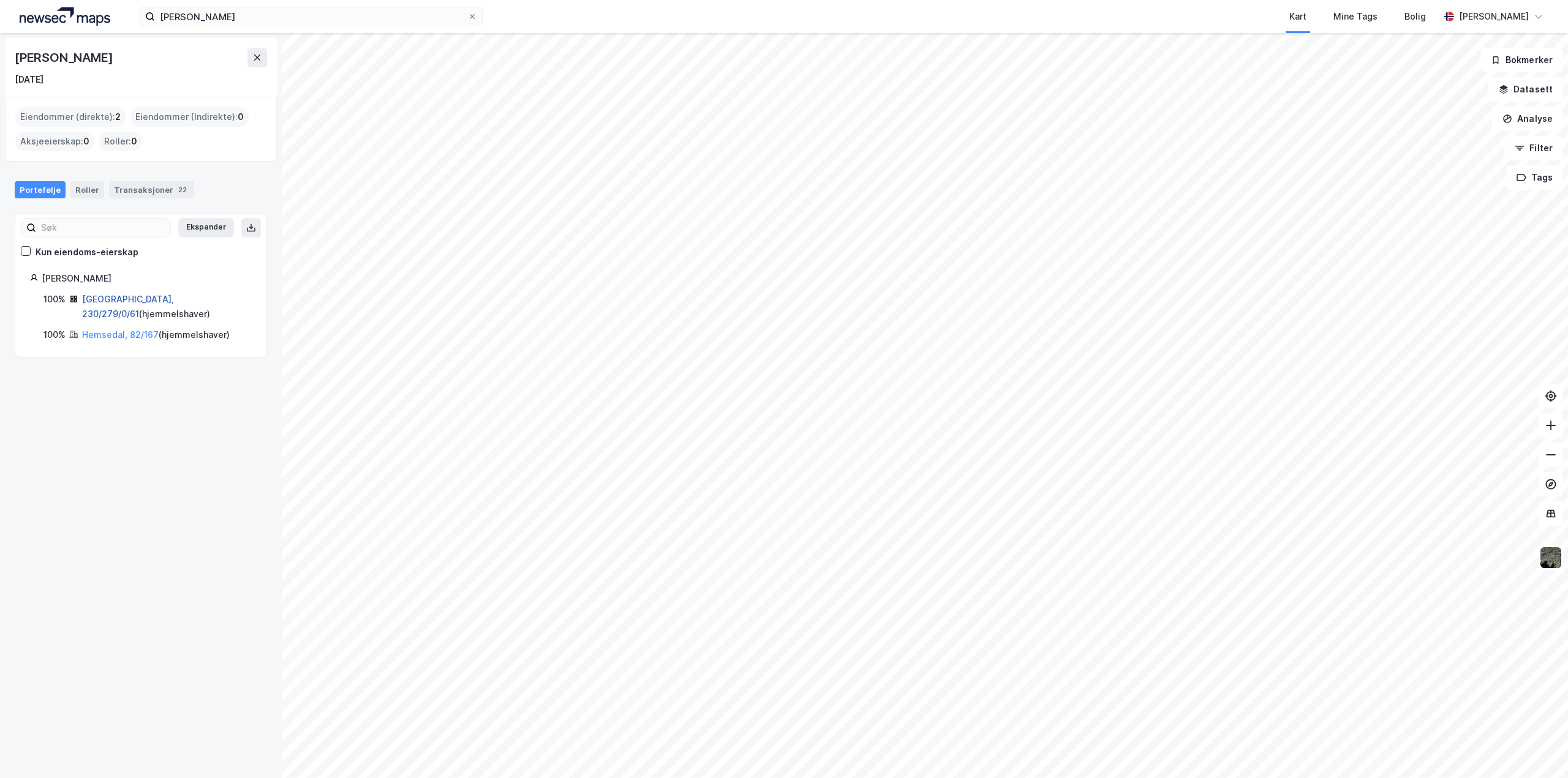
click at [141, 298] on link "Oslo, 230/279/0/61" at bounding box center [128, 306] width 92 height 25
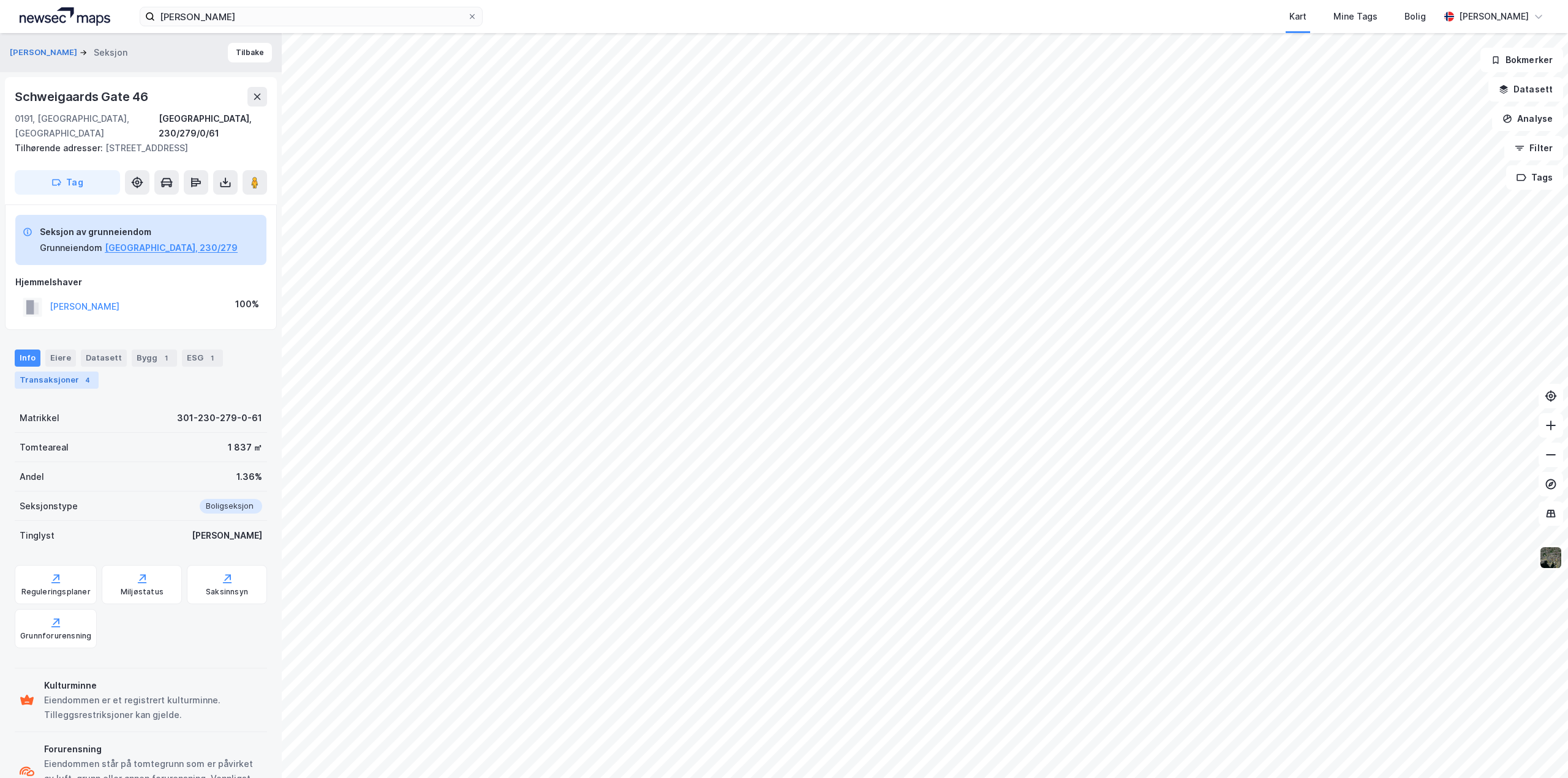
click at [60, 371] on div "Transaksjoner 4" at bounding box center [56, 379] width 84 height 17
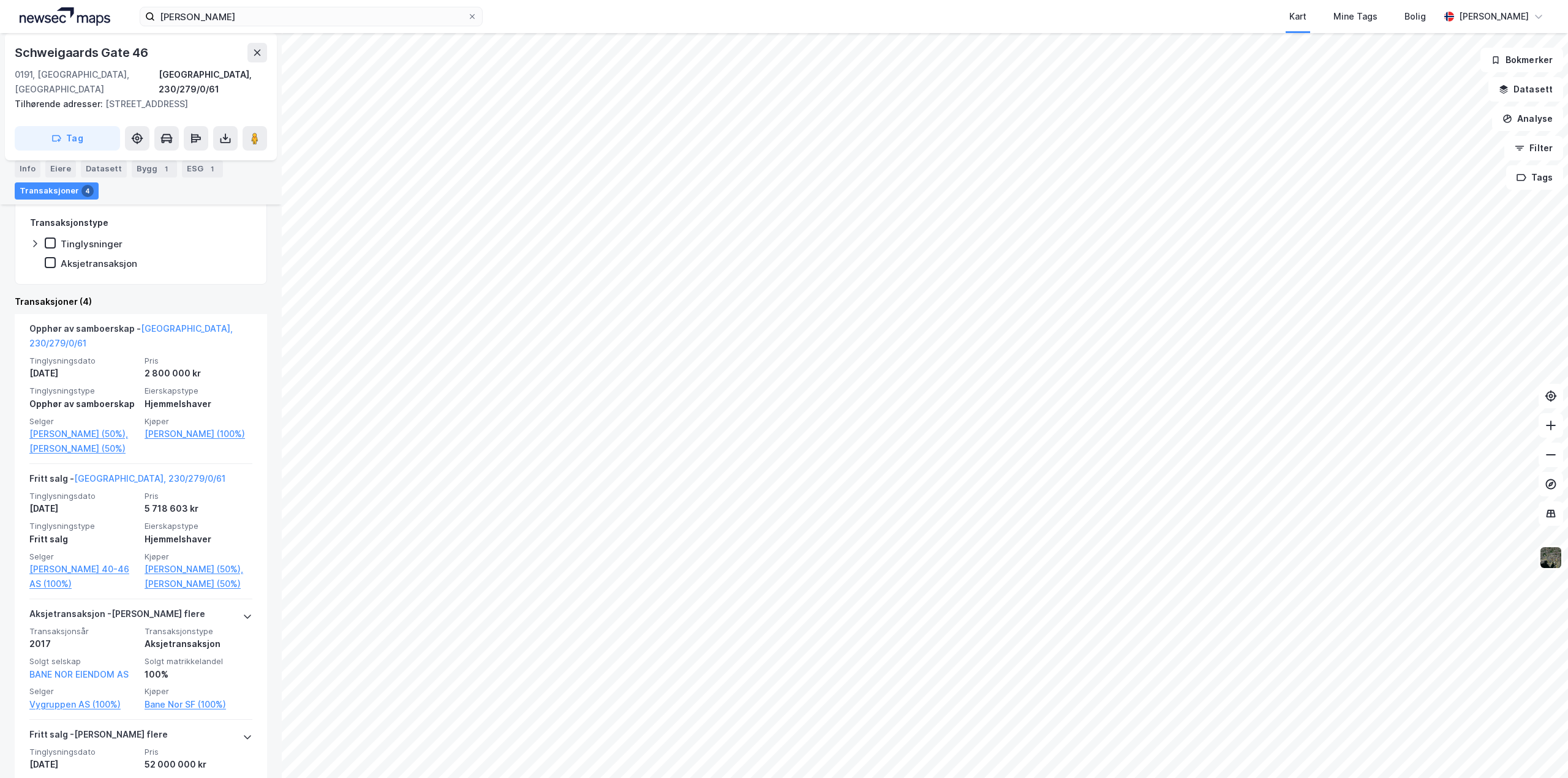
scroll to position [306, 0]
click at [68, 424] on link "Kjærnet Hanna (50%)," at bounding box center [83, 432] width 107 height 14
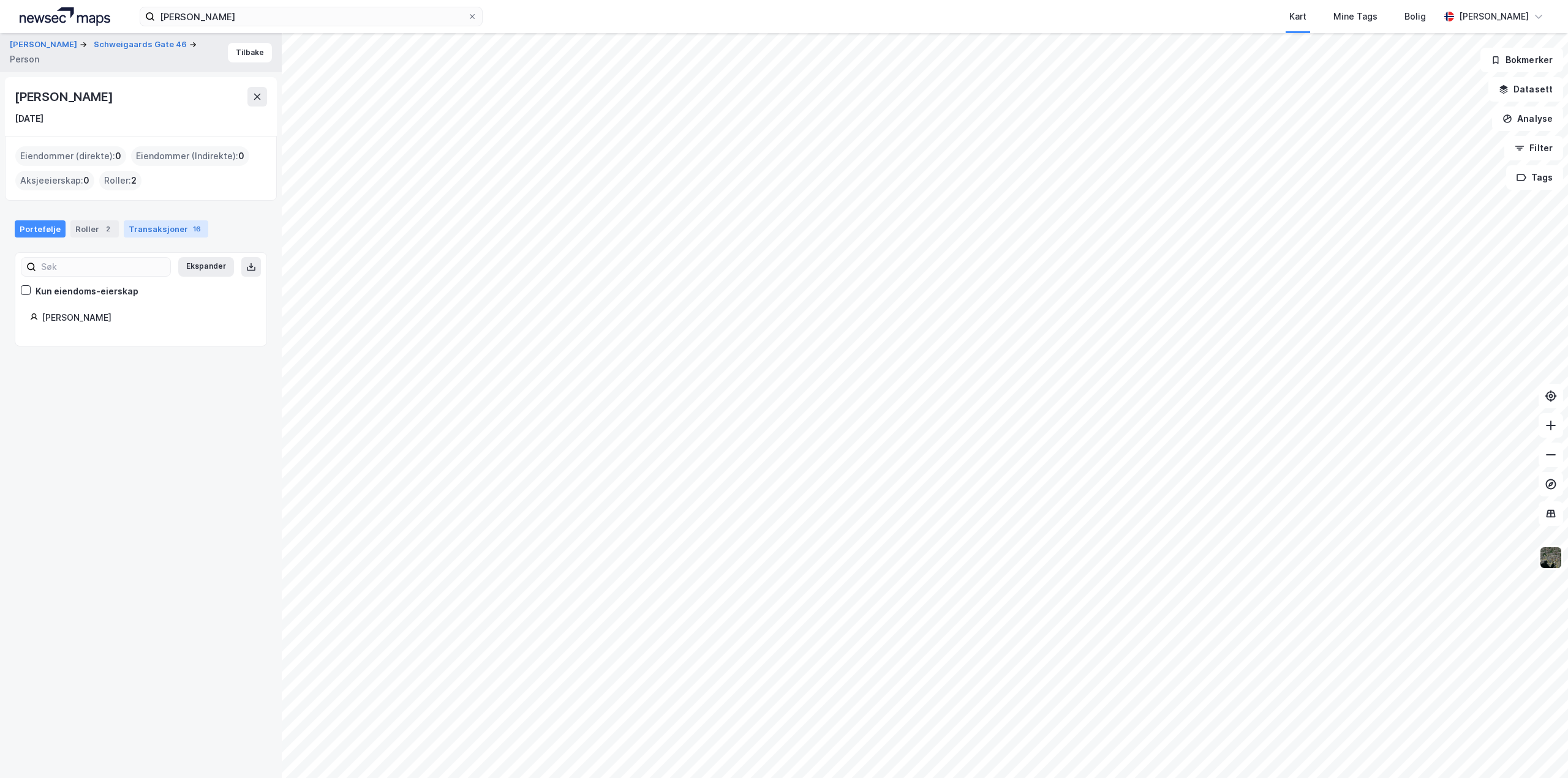
click at [162, 230] on div "Transaksjoner 16" at bounding box center [165, 229] width 84 height 17
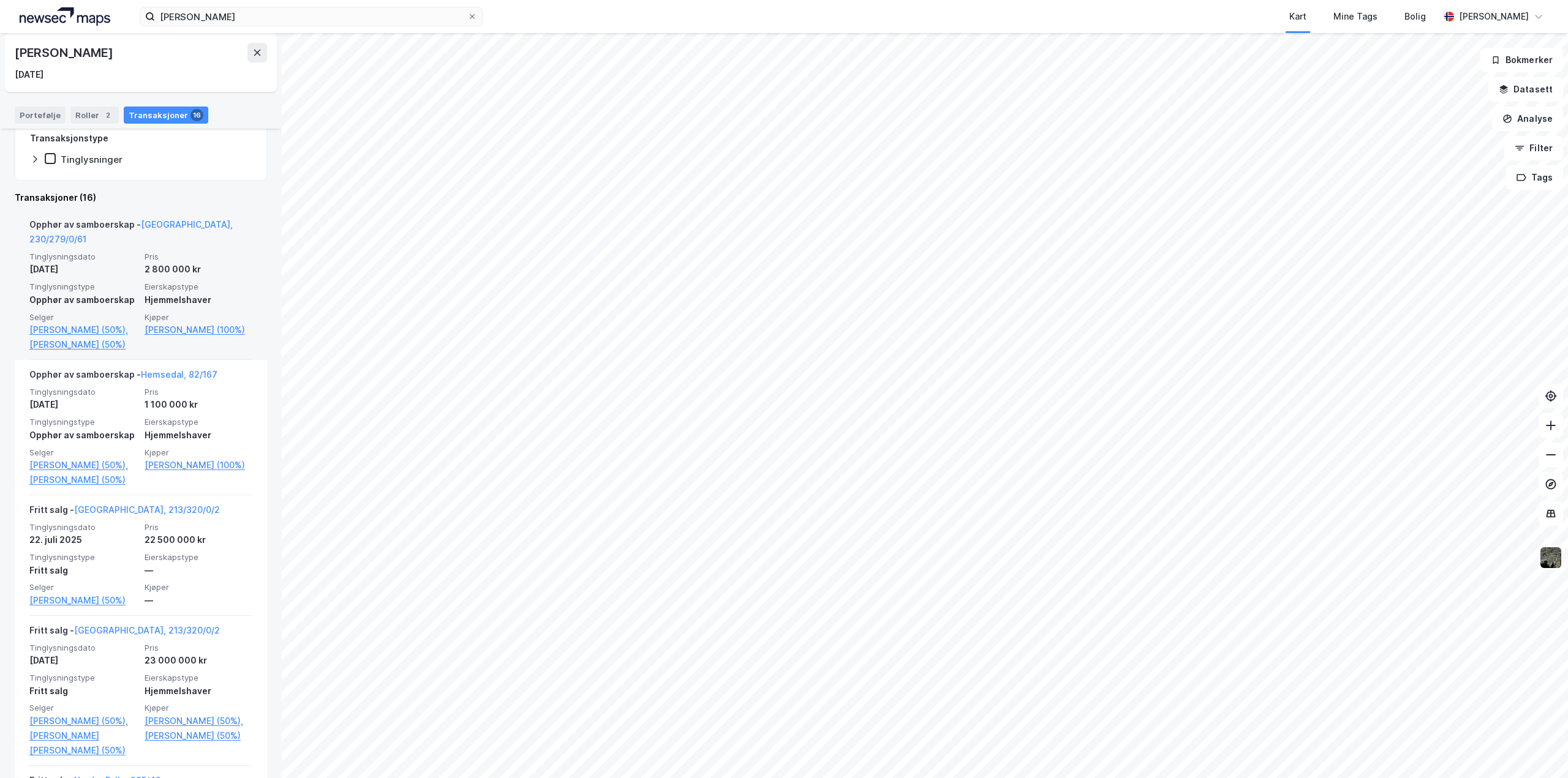
scroll to position [245, 0]
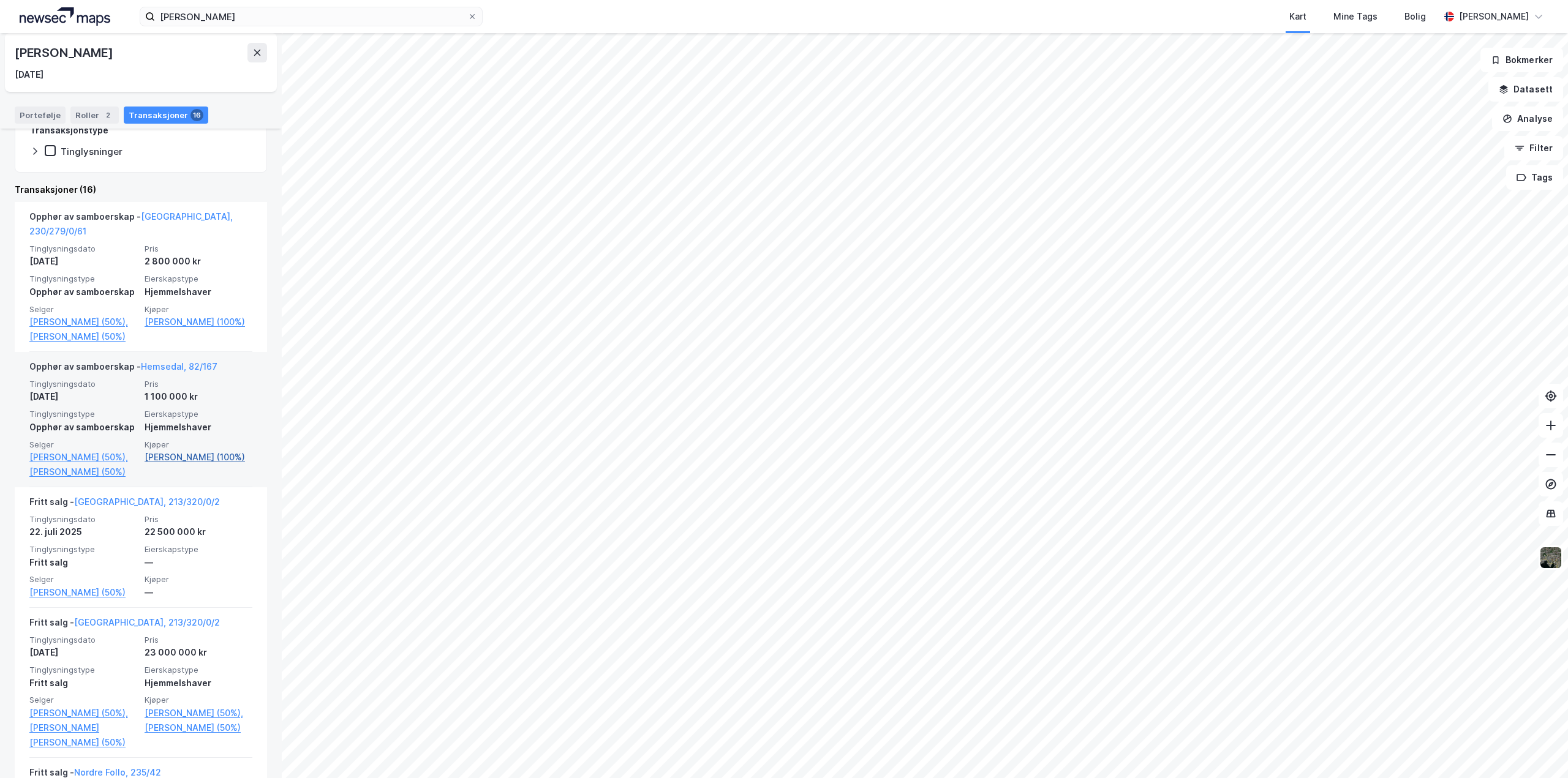
click at [156, 464] on link "Johansen Roy Einar (100%)" at bounding box center [198, 457] width 107 height 14
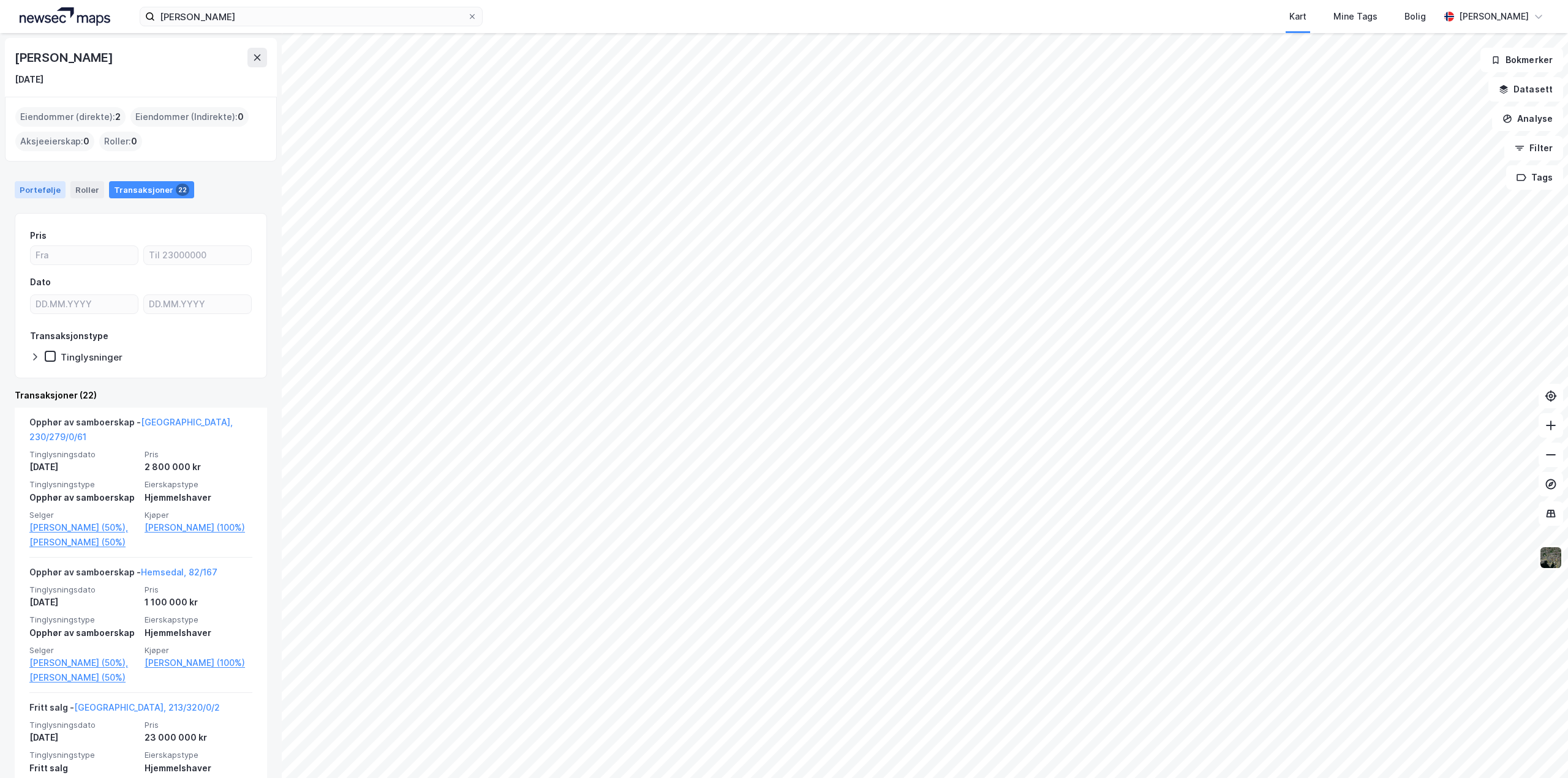
click at [49, 189] on div "Portefølje" at bounding box center [39, 189] width 51 height 17
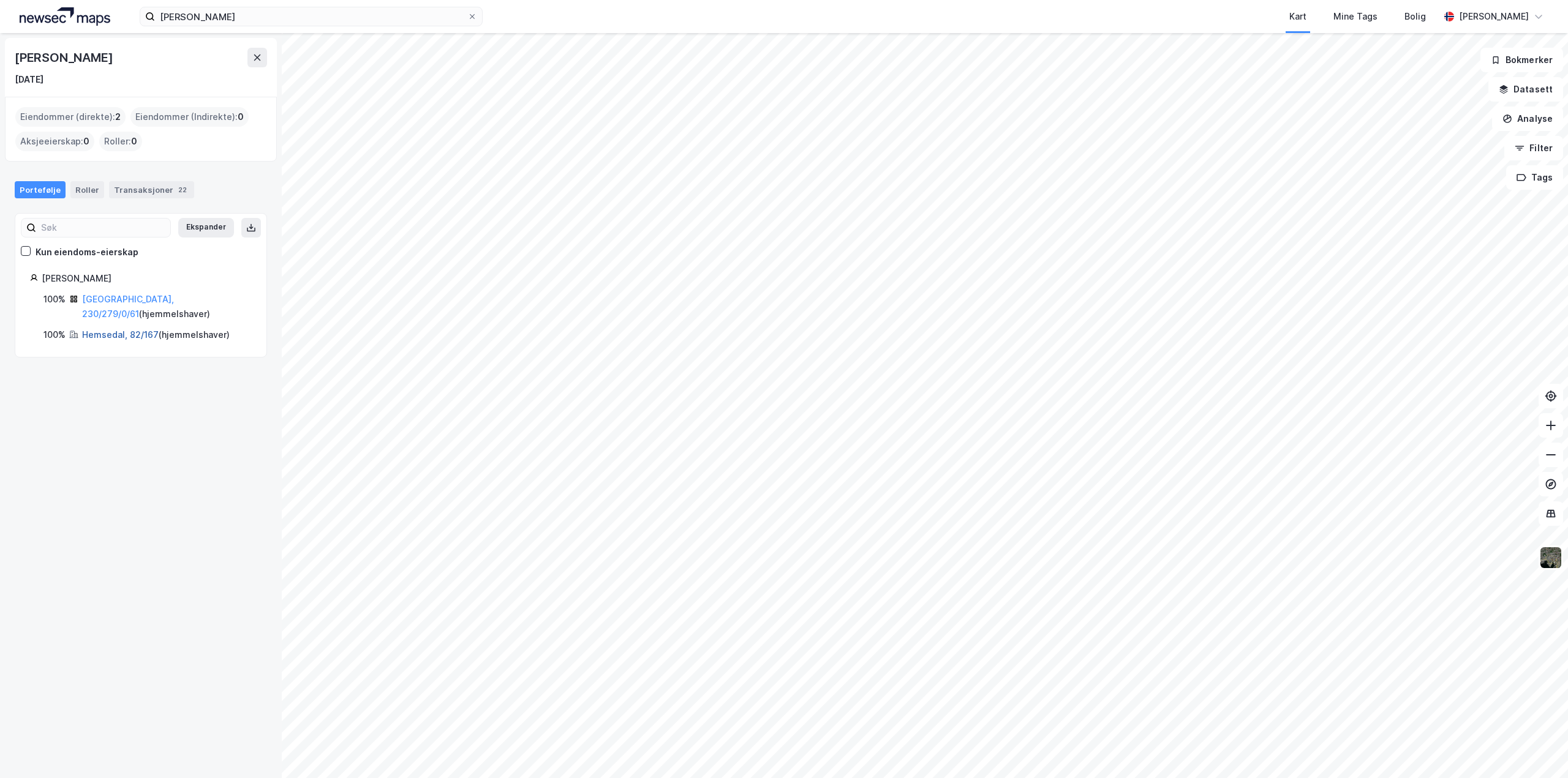
click at [124, 330] on link "Hemsedal, 82/167" at bounding box center [120, 334] width 76 height 10
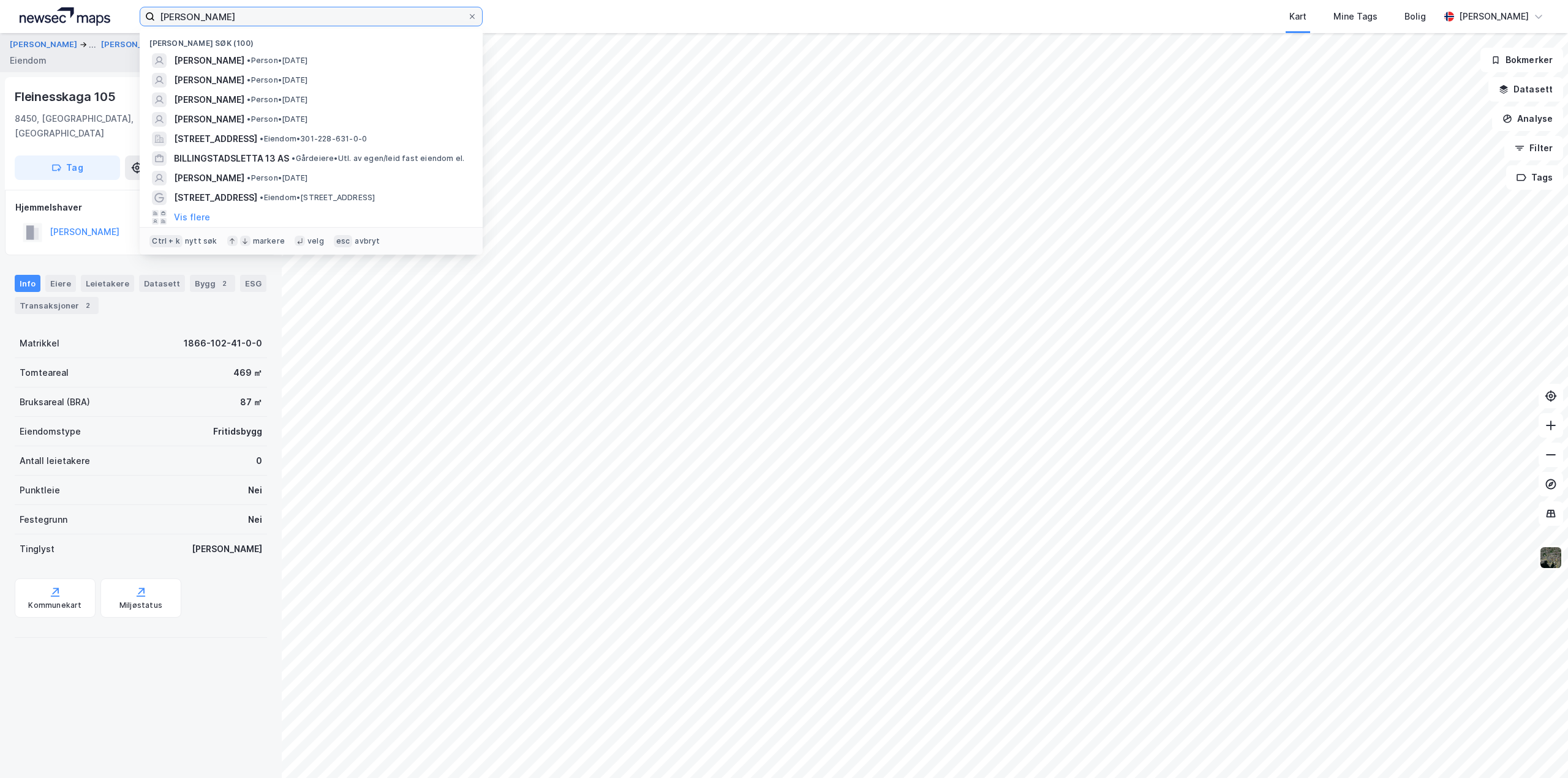
drag, startPoint x: 275, startPoint y: 18, endPoint x: -333, endPoint y: 6, distance: 608.1
click at [0, 6] on html "geir egil osnes Nylige søk (100) ROY EINAR JOHANSEN • Person • 27. apr. 1960 GE…" at bounding box center [784, 389] width 1568 height 778
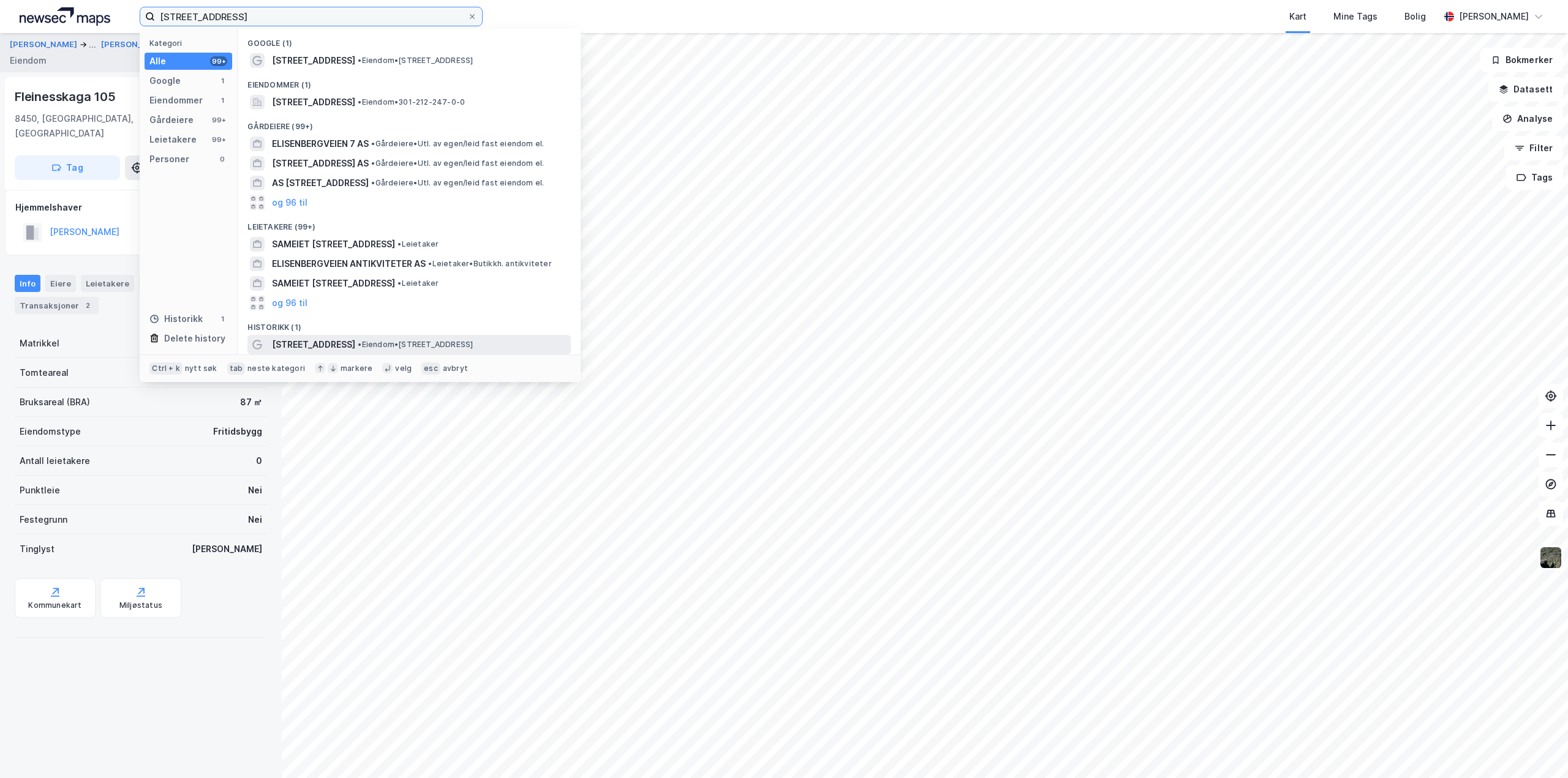
type input "elisenbergveien 6"
click at [310, 338] on span "Elisenbergveien 6" at bounding box center [314, 345] width 83 height 14
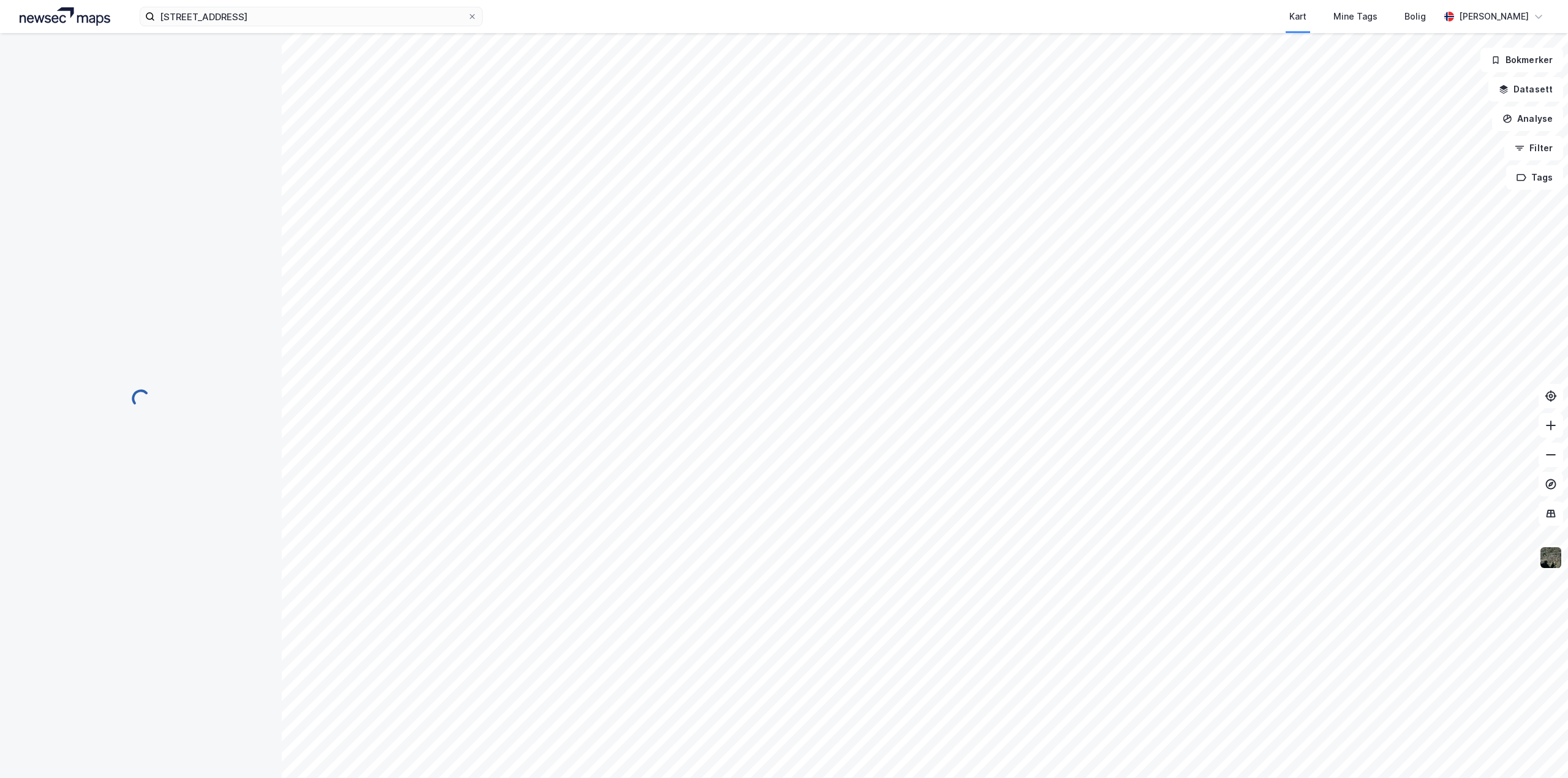
scroll to position [4, 0]
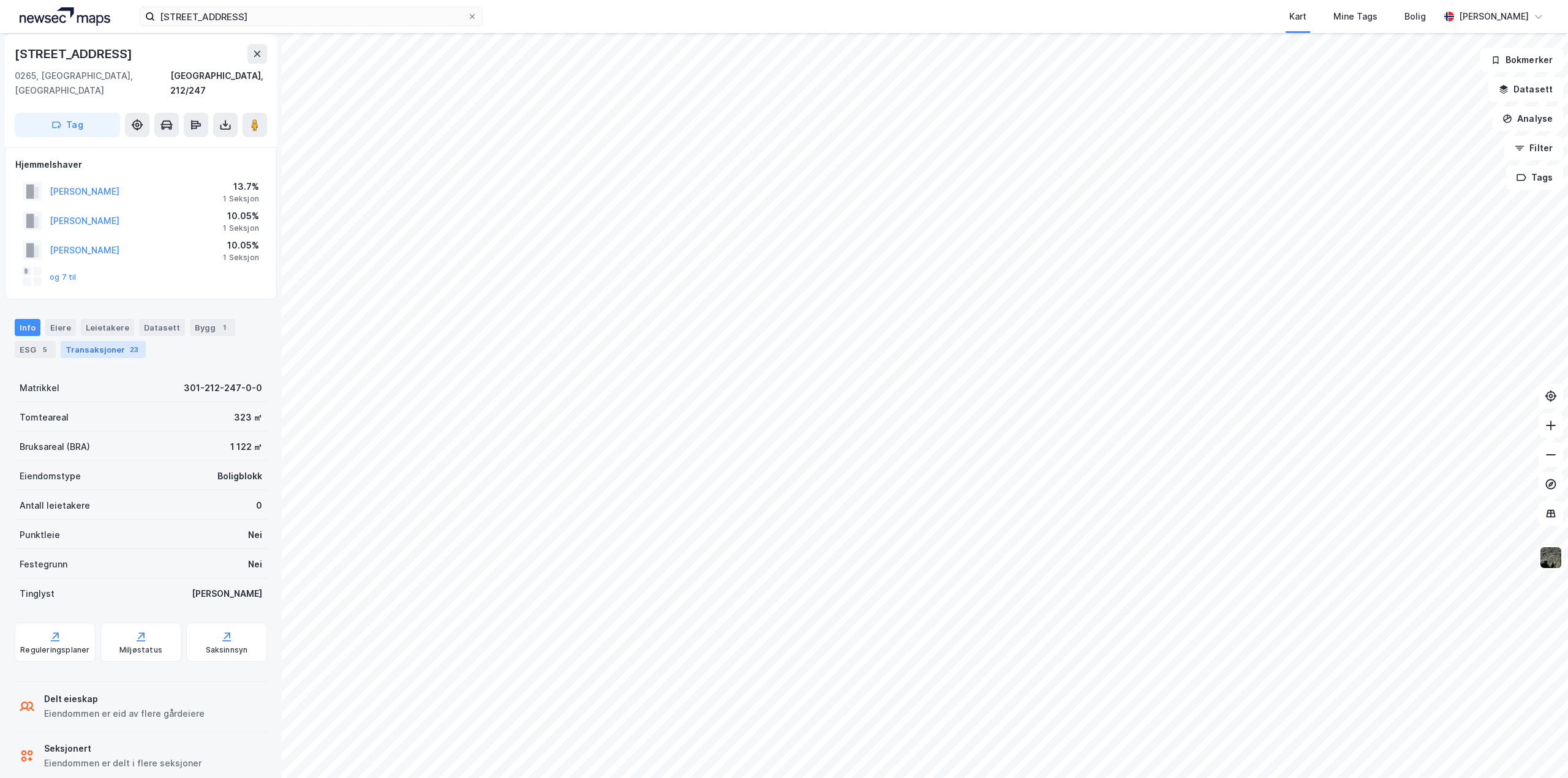
click at [111, 341] on div "Transaksjoner 23" at bounding box center [103, 349] width 85 height 17
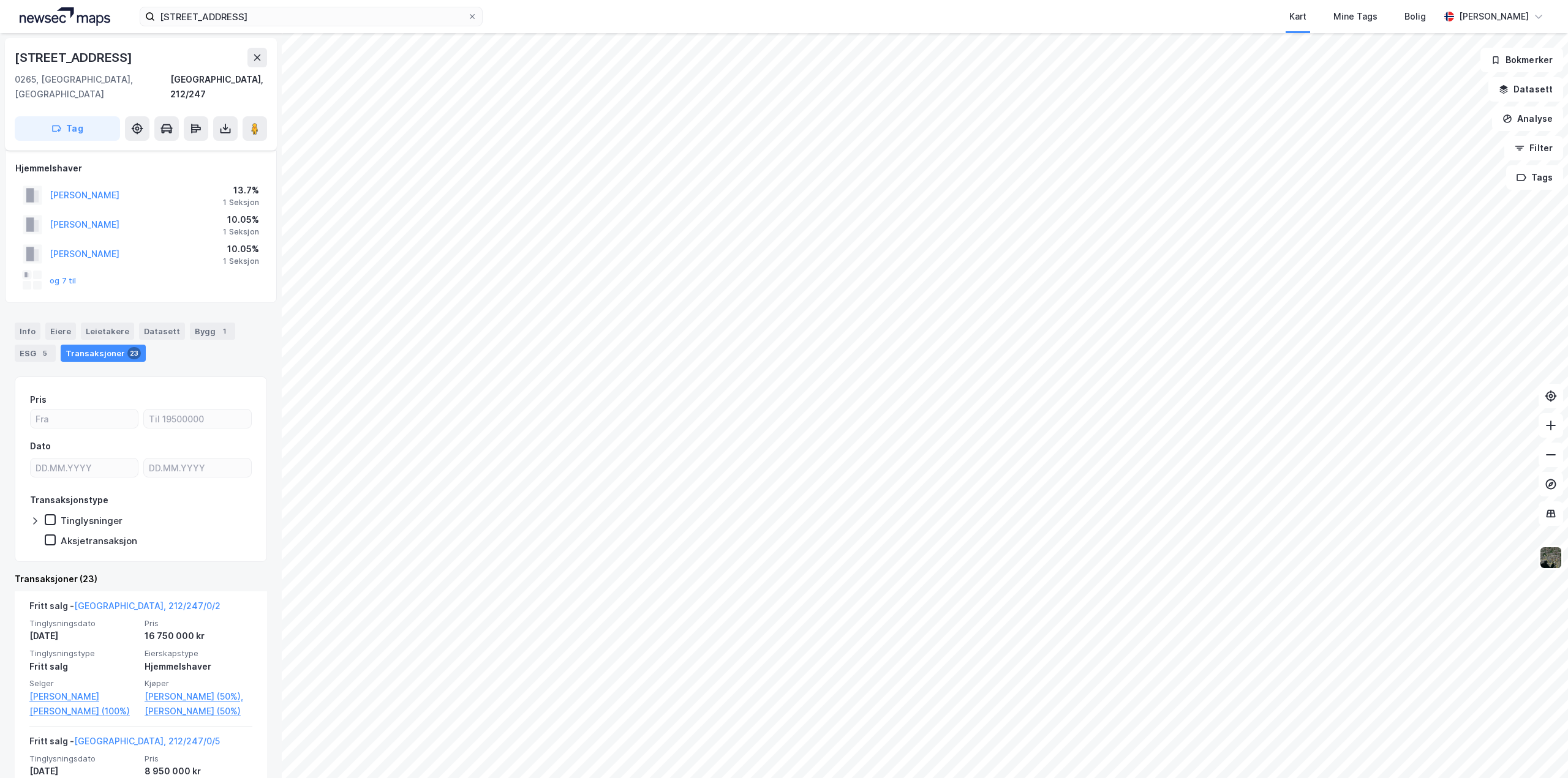
scroll to position [184, 0]
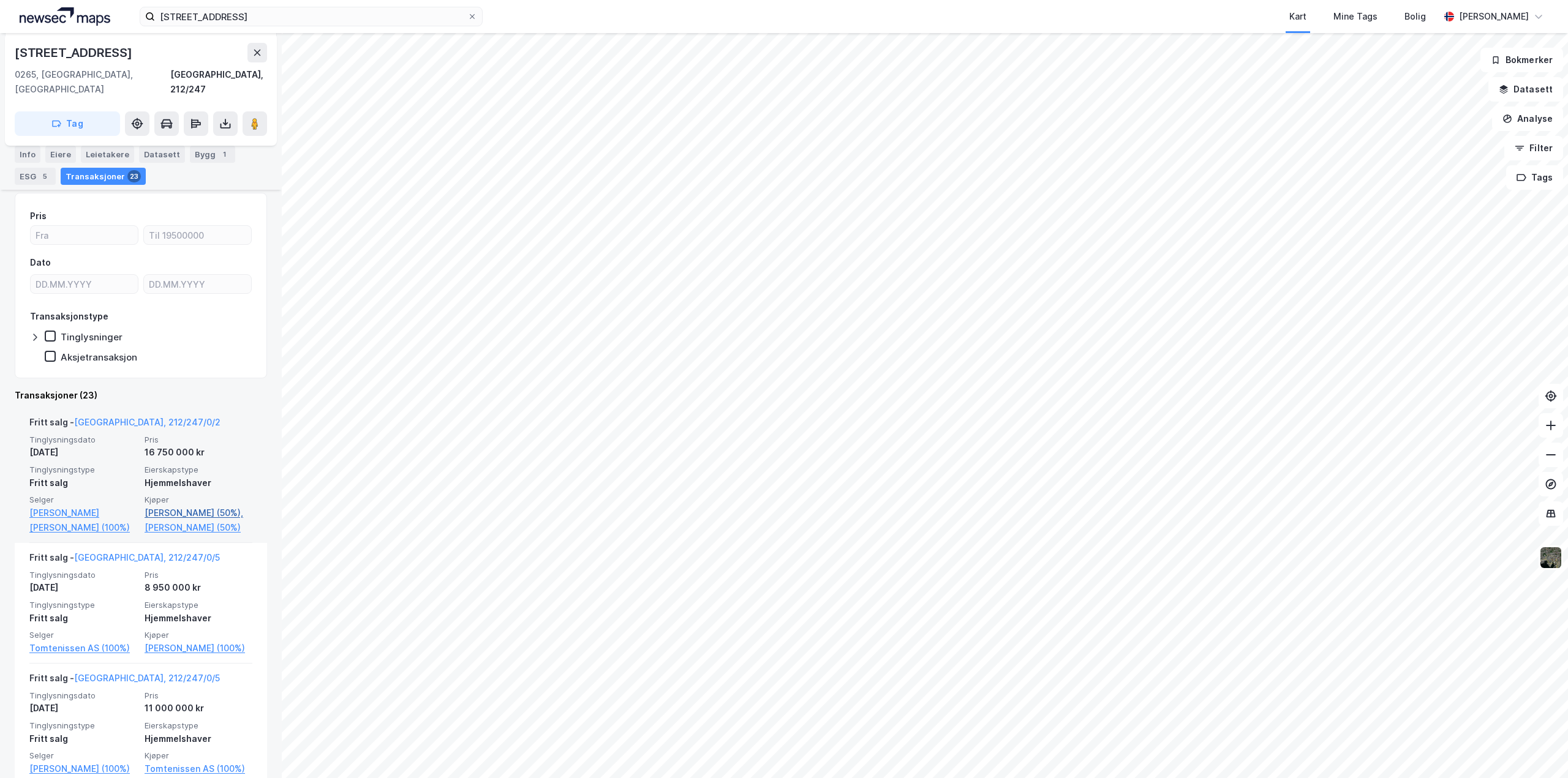
click at [156, 506] on link "Mohn Harald (50%)," at bounding box center [198, 513] width 107 height 14
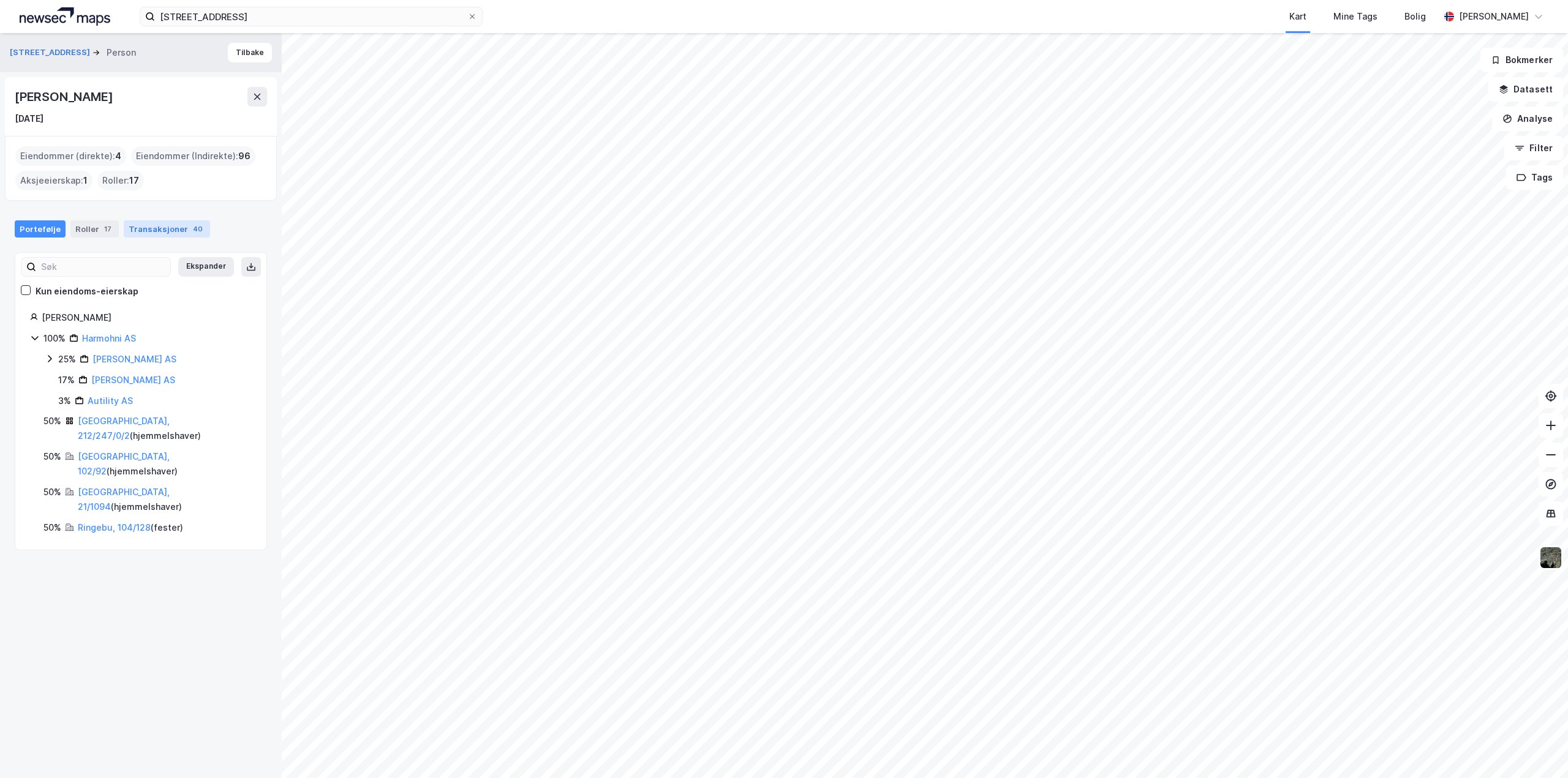
click at [166, 227] on div "Transaksjoner 40" at bounding box center [167, 229] width 87 height 17
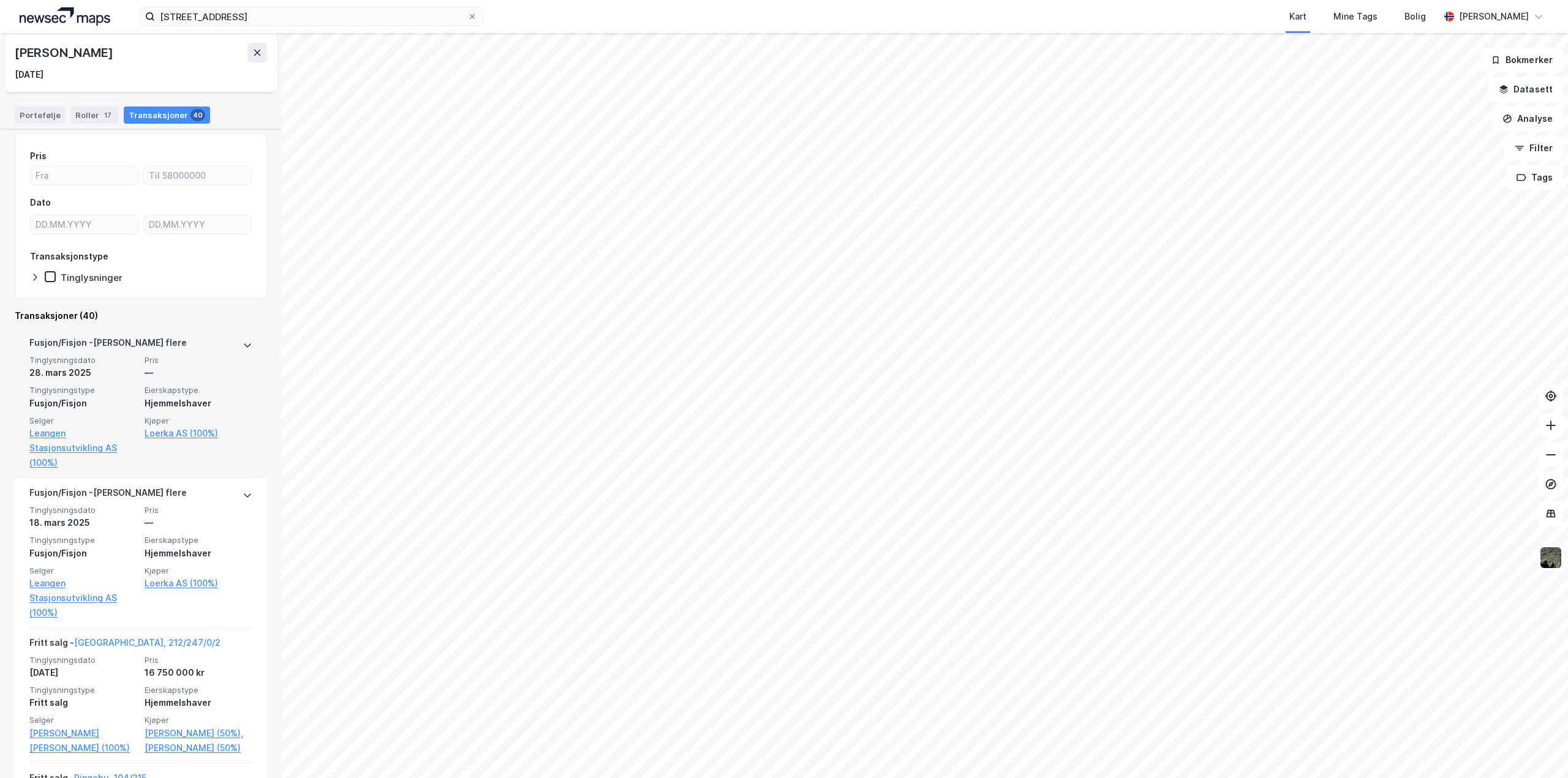
scroll to position [245, 0]
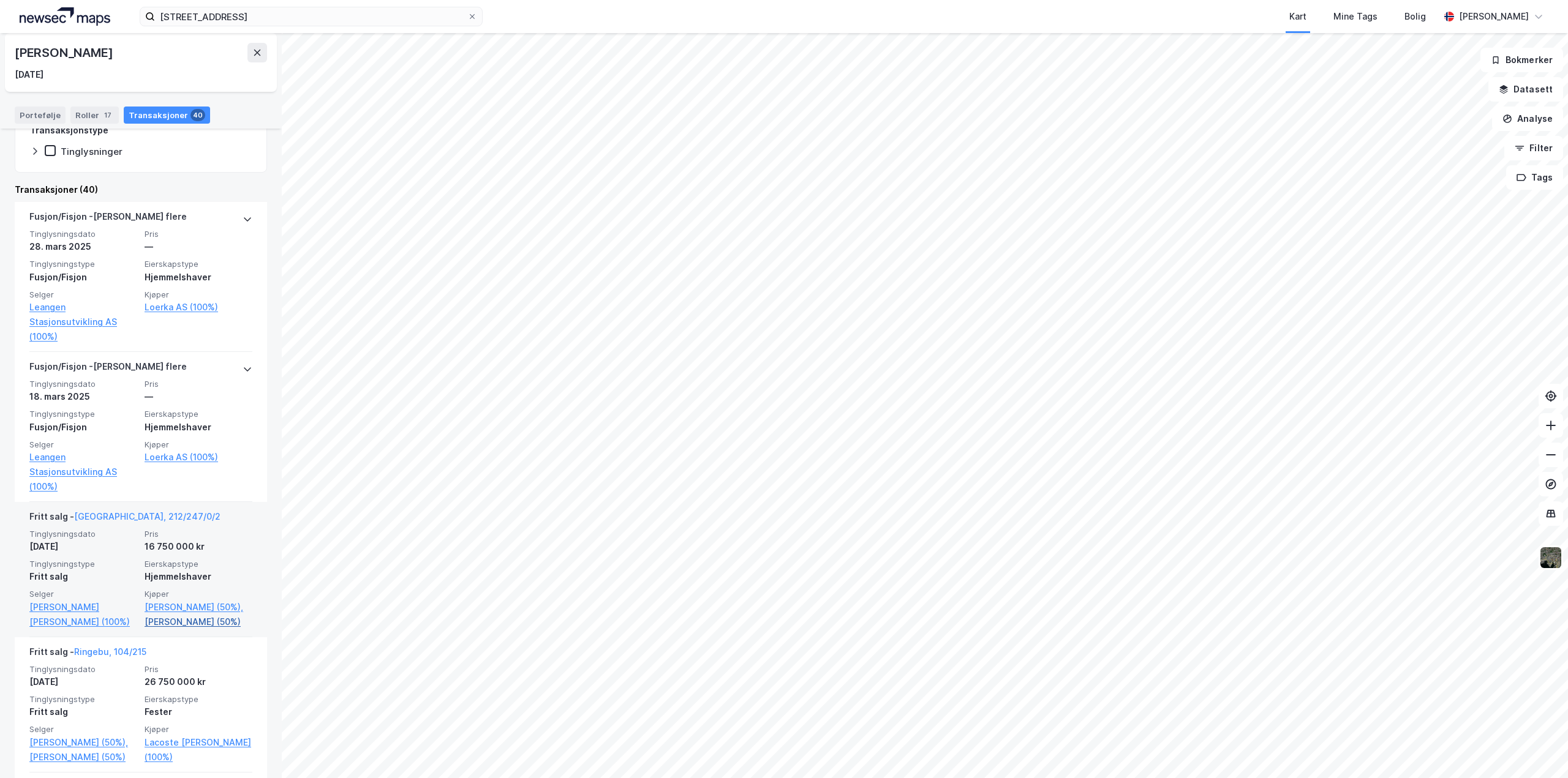
click at [171, 619] on link "Hegard Alexandra C (50%)" at bounding box center [198, 622] width 107 height 14
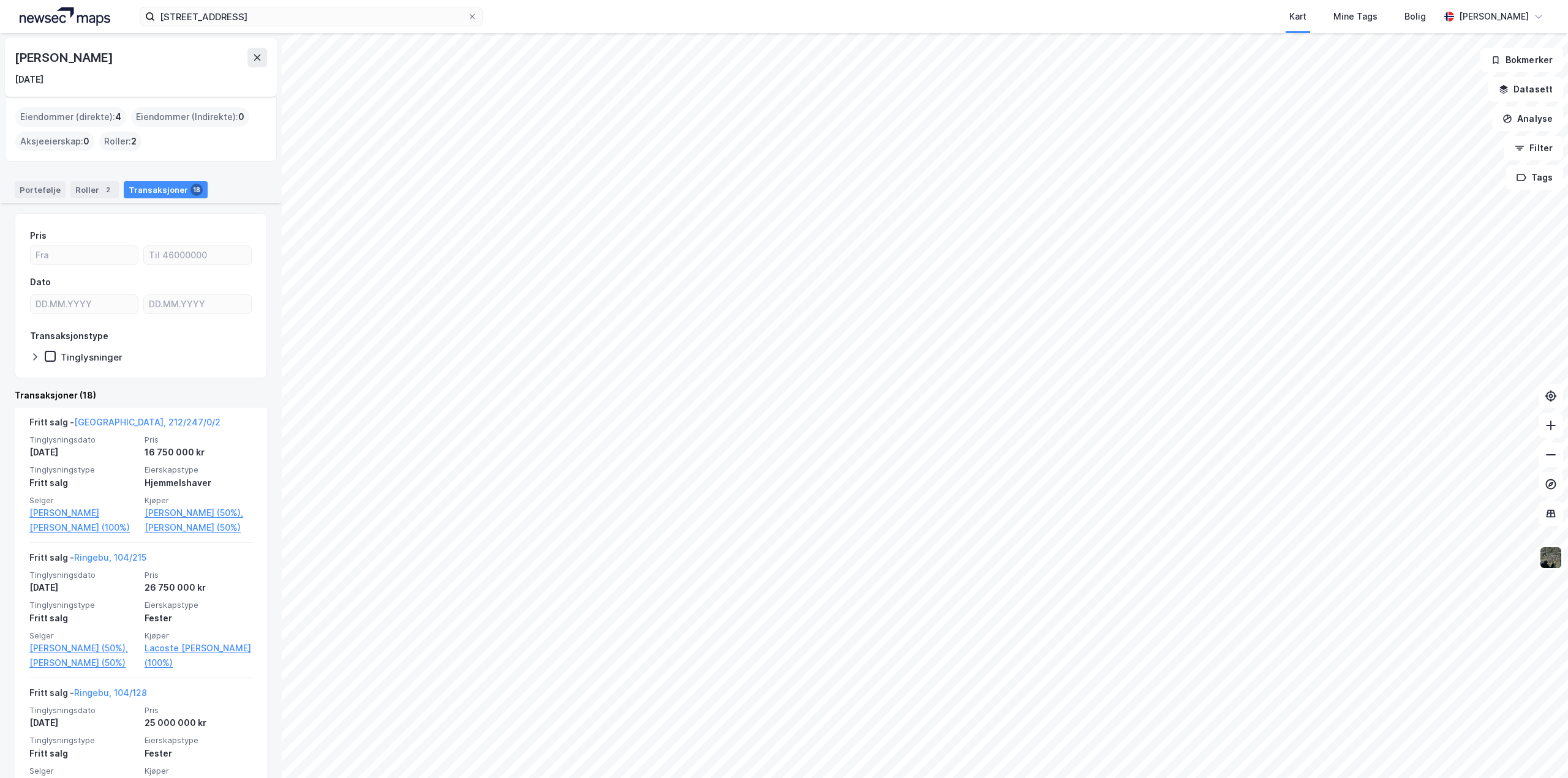
drag, startPoint x: 12, startPoint y: 62, endPoint x: 188, endPoint y: 61, distance: 176.0
click at [188, 61] on div "Alexandra Christine Hegard 9. jan. 1980" at bounding box center [140, 67] width 272 height 59
copy div "Alexandra Christine Hegard"
